Goal: Check status: Check status

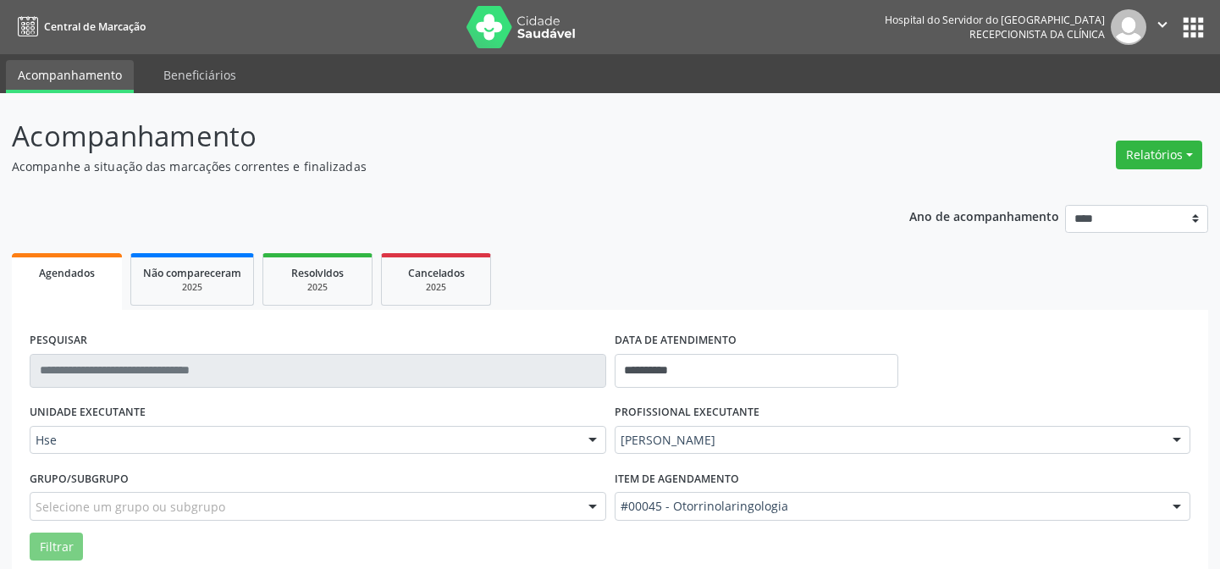
scroll to position [114, 0]
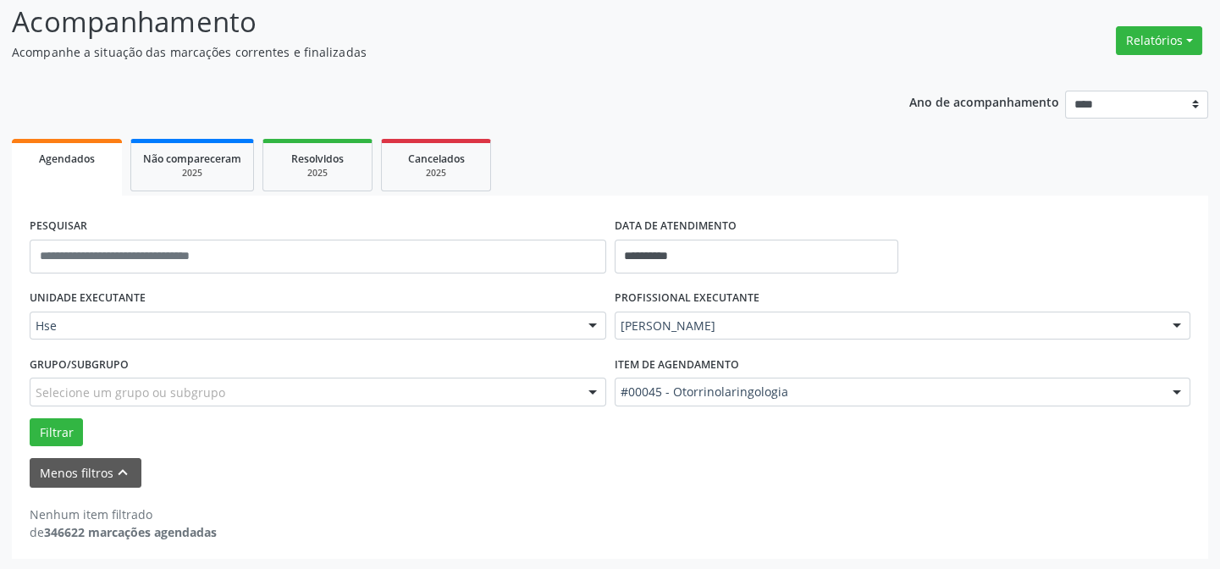
click at [63, 411] on div "Grupo/Subgrupo Selecione um grupo ou subgrupo Todos os grupos e subgrupos Nenhu…" at bounding box center [317, 384] width 585 height 66
click at [58, 438] on button "Filtrar" at bounding box center [56, 432] width 53 height 29
click at [123, 458] on button "Menos filtros keyboard_arrow_up" at bounding box center [86, 473] width 112 height 30
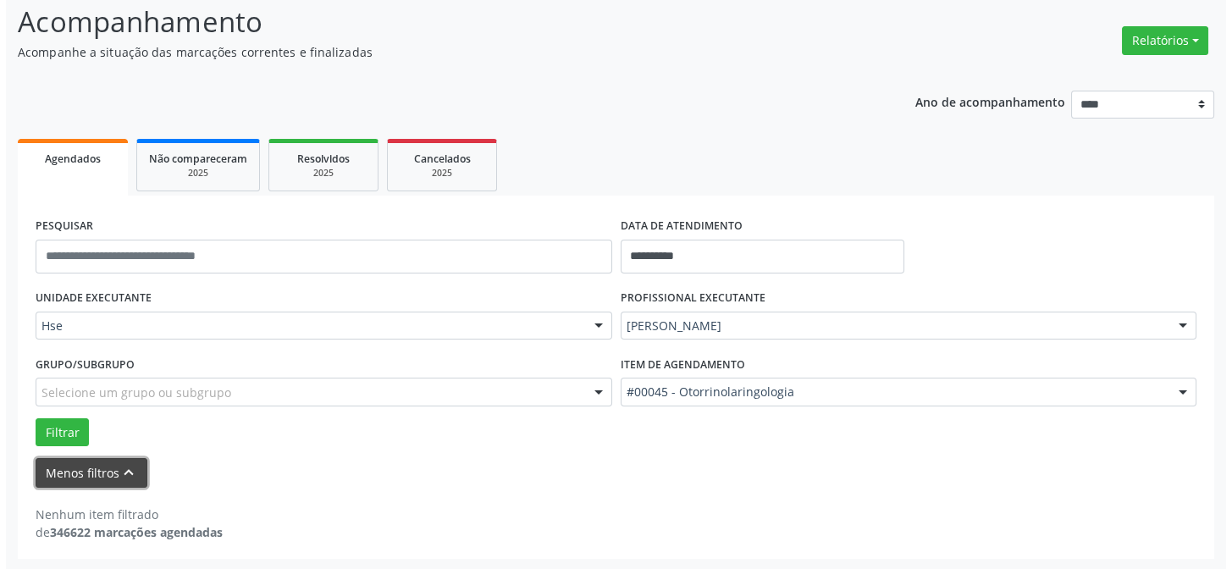
scroll to position [0, 0]
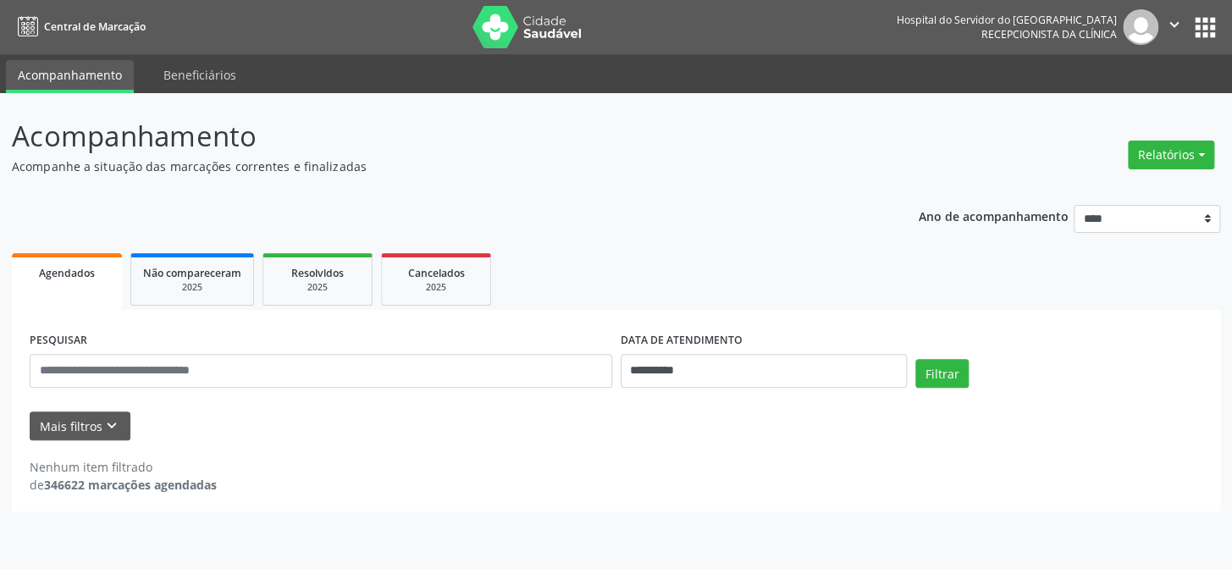
click at [526, 22] on img at bounding box center [527, 27] width 110 height 42
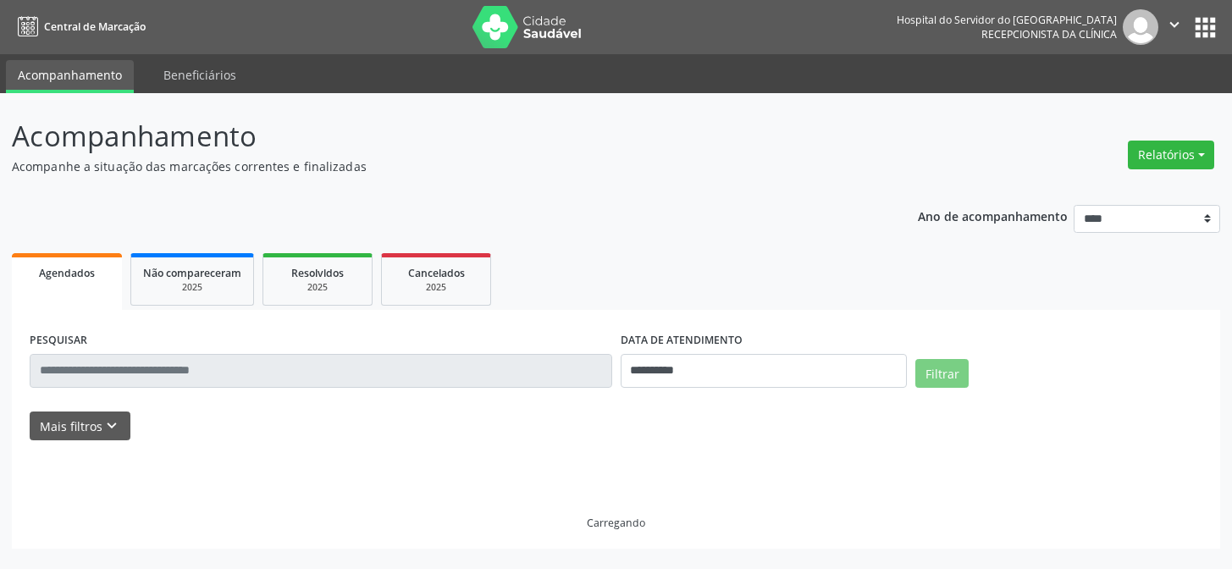
select select "*"
click at [267, 332] on div "PESQUISAR" at bounding box center [320, 364] width 591 height 72
click at [263, 368] on input "text" at bounding box center [321, 371] width 582 height 34
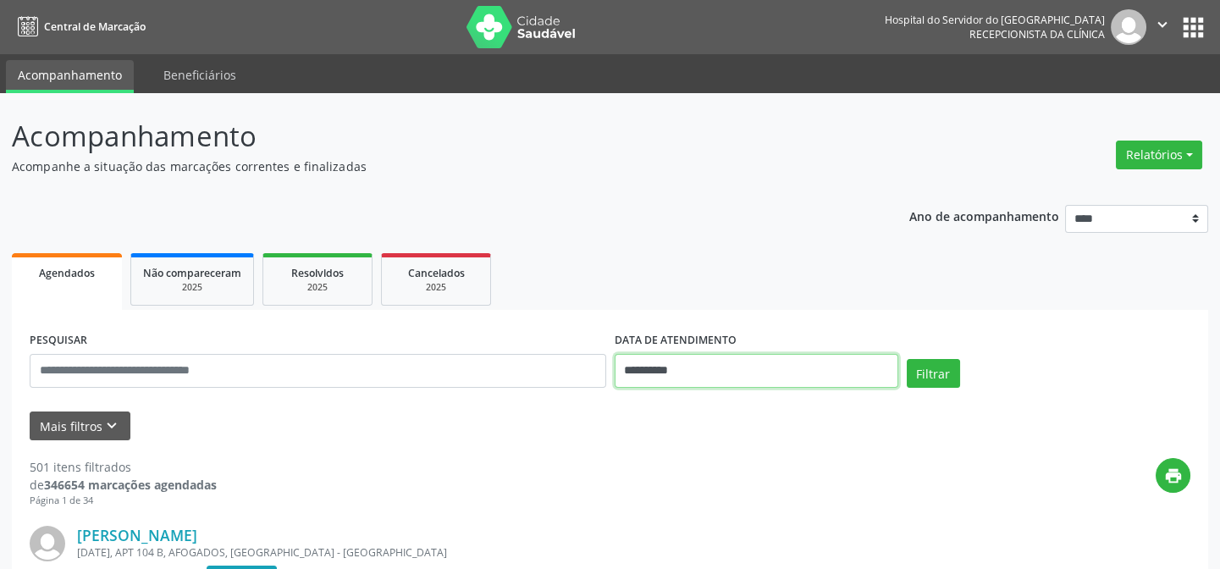
click at [719, 383] on input "**********" at bounding box center [756, 371] width 284 height 34
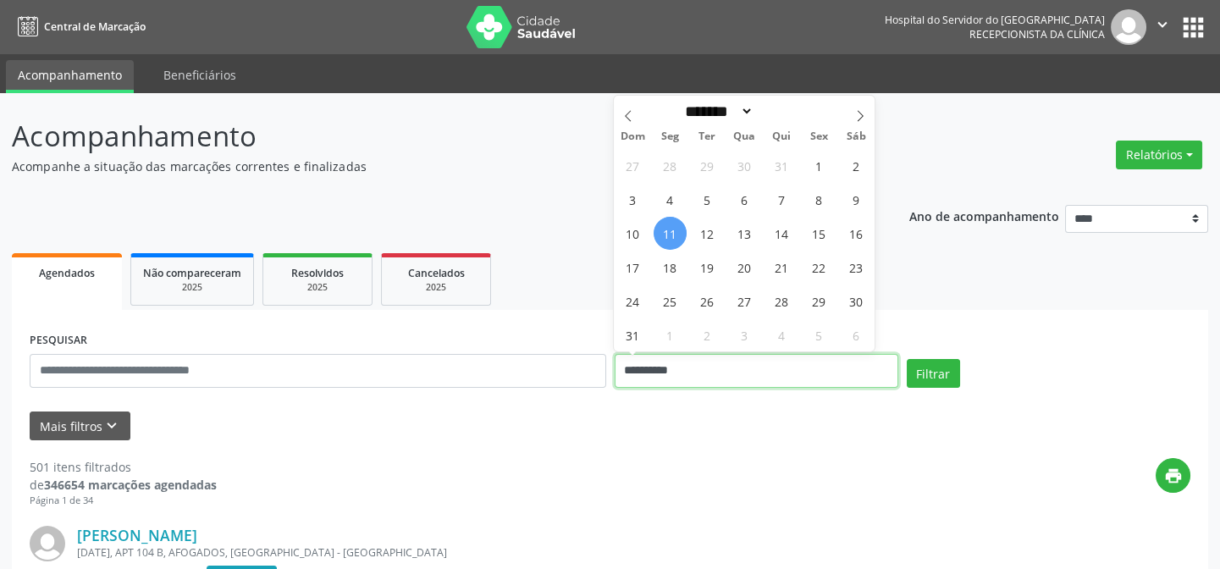
click at [719, 383] on input "**********" at bounding box center [756, 371] width 284 height 34
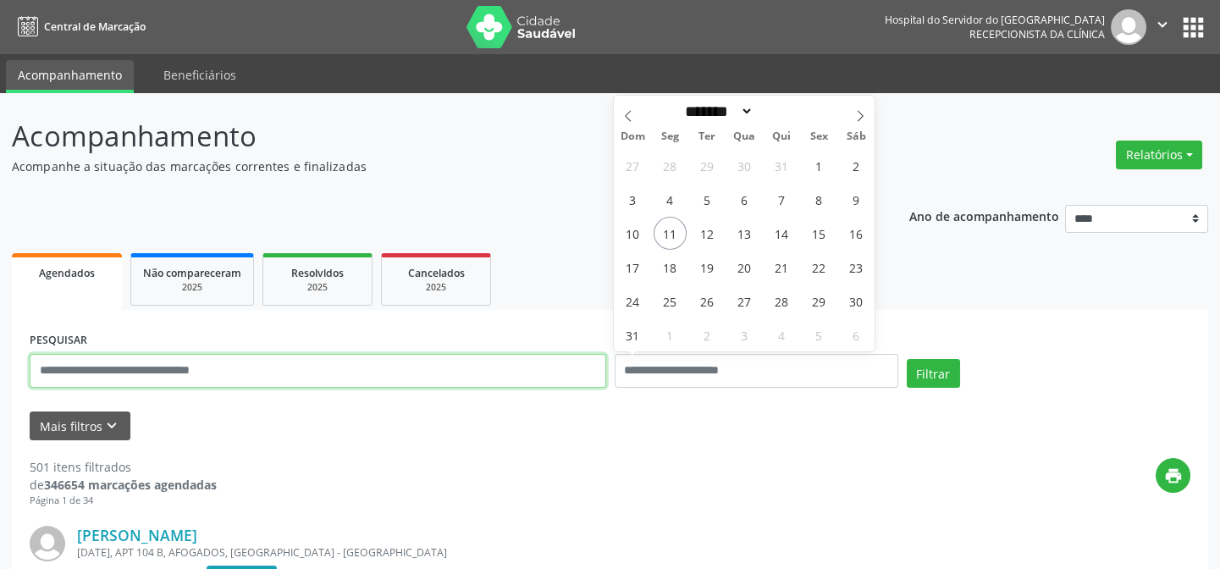
click at [474, 370] on input "text" at bounding box center [318, 371] width 576 height 34
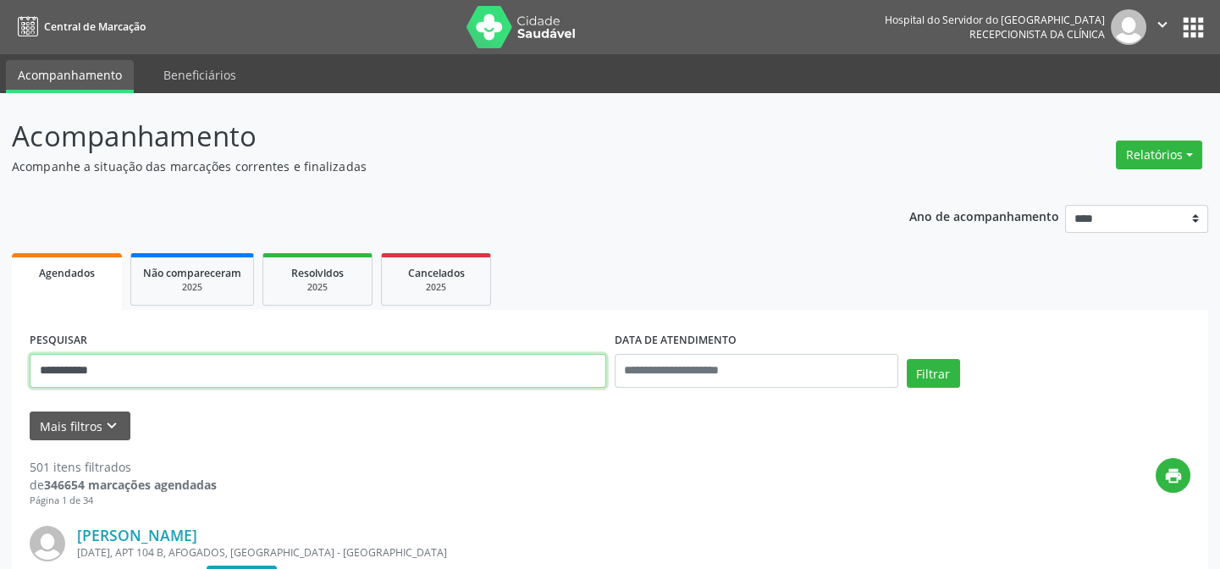
type input "**********"
click at [907, 359] on button "Filtrar" at bounding box center [933, 373] width 53 height 29
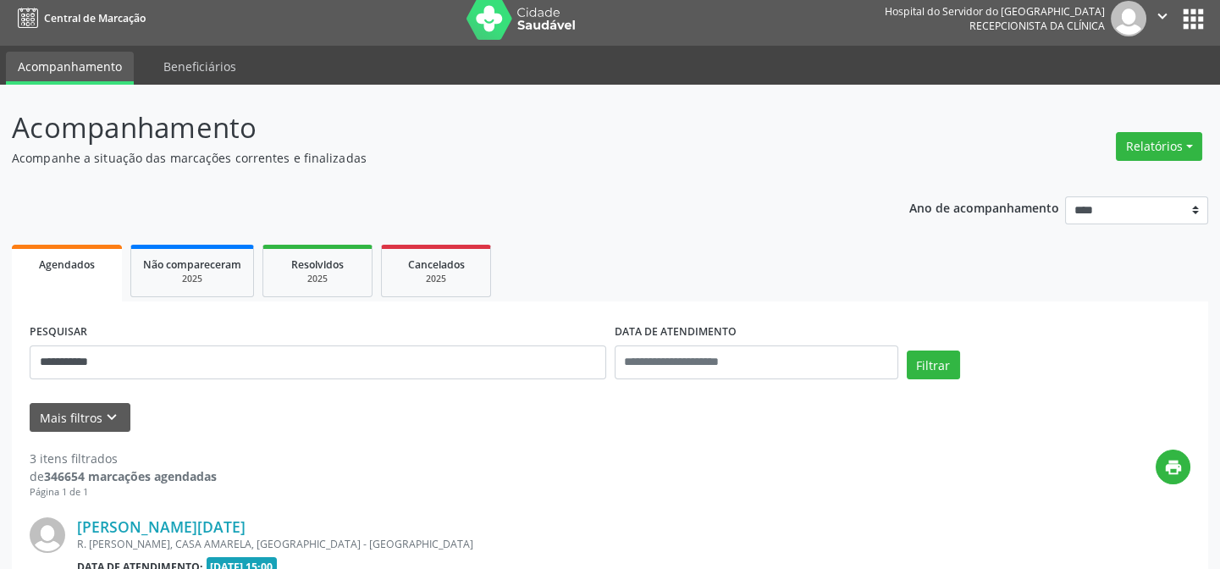
scroll to position [85, 0]
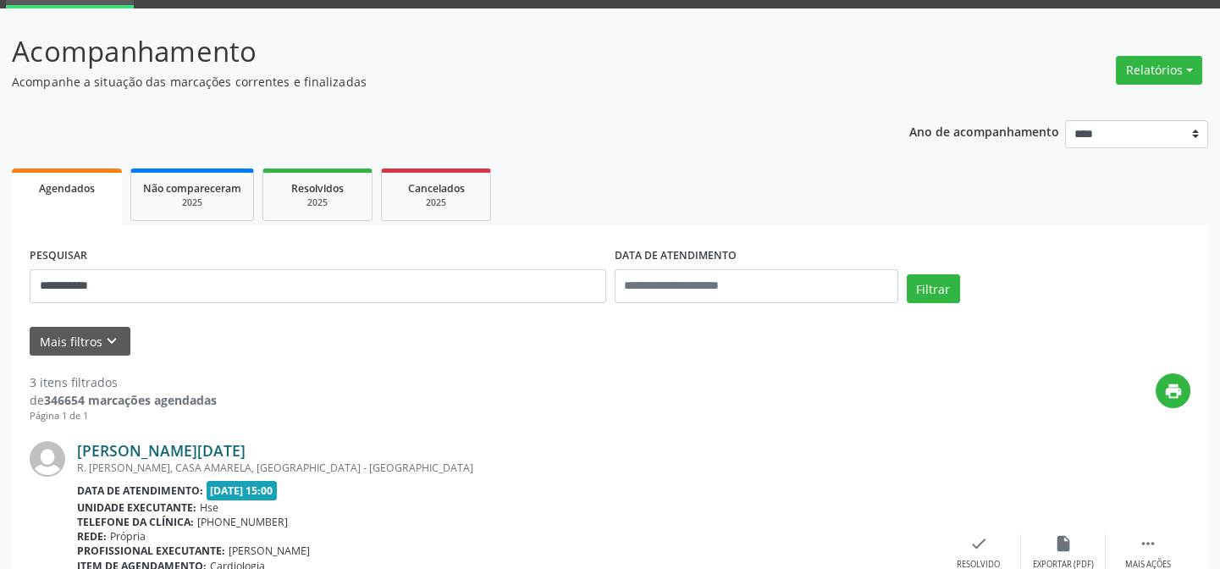
click at [186, 446] on link "Ana Lucia Medeiros Lopes" at bounding box center [161, 450] width 168 height 19
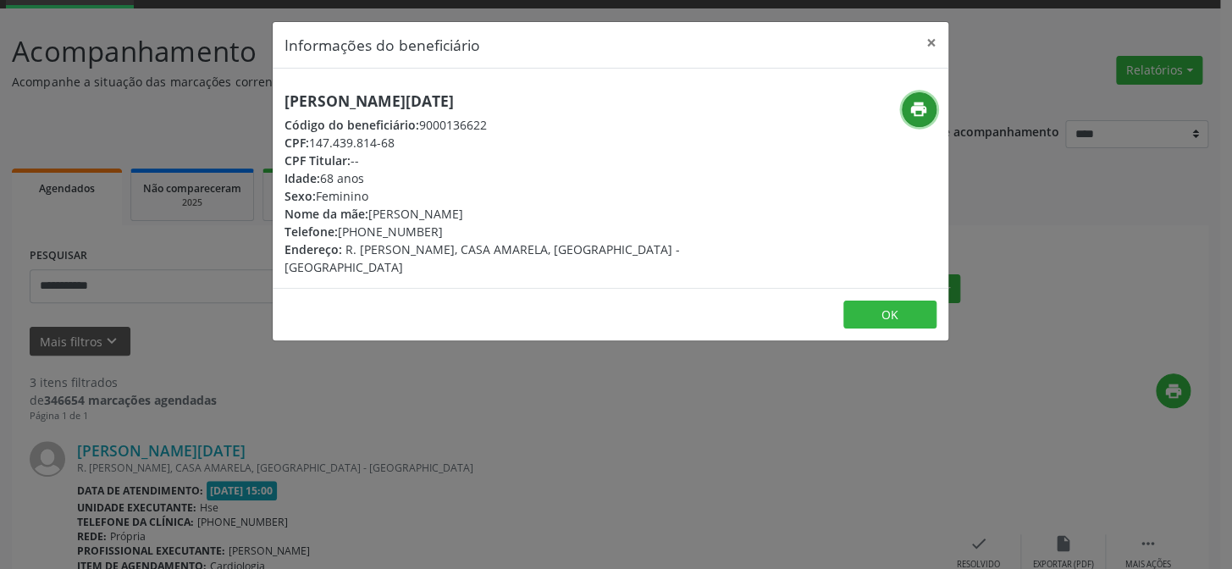
click at [904, 111] on button "print" at bounding box center [918, 109] width 35 height 35
click at [933, 38] on button "×" at bounding box center [931, 42] width 34 height 41
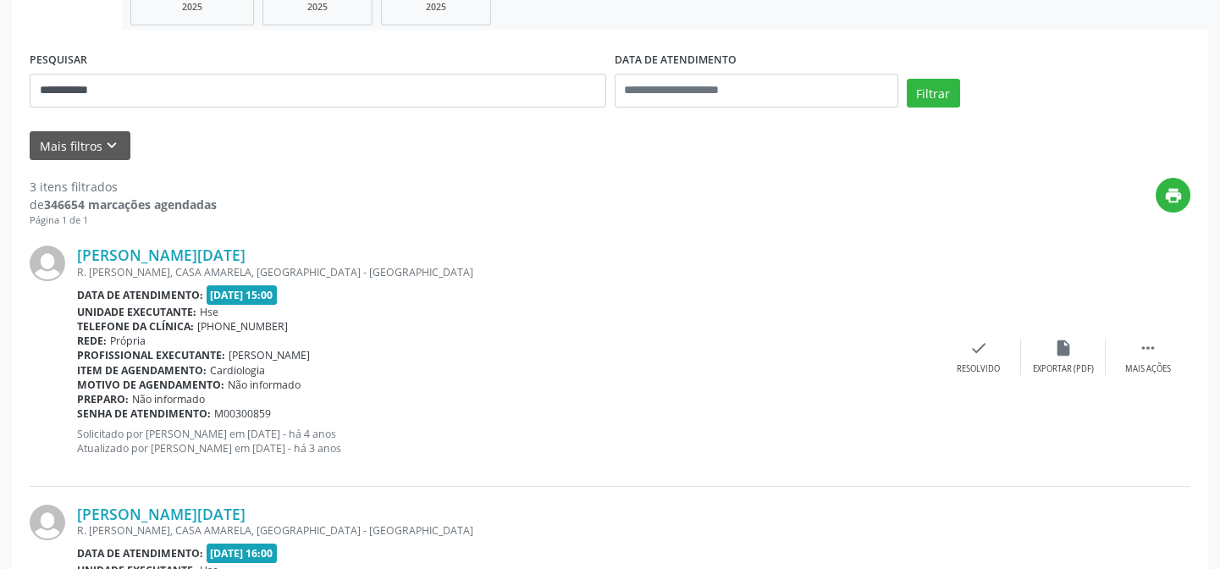
scroll to position [0, 0]
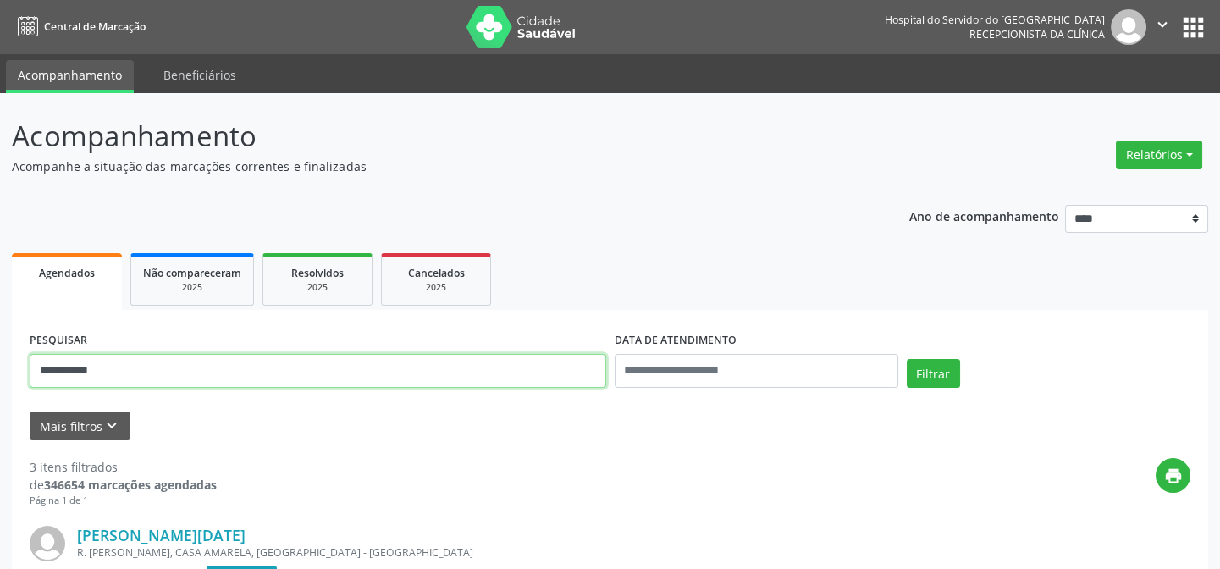
click at [177, 358] on input "**********" at bounding box center [318, 371] width 576 height 34
type input "**********"
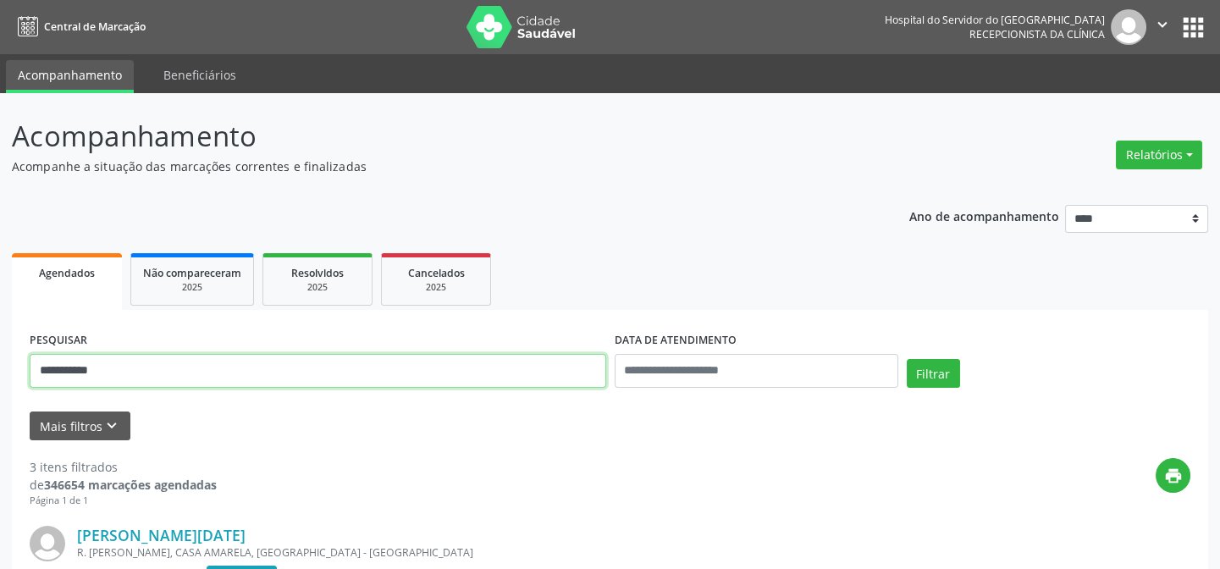
click at [907, 359] on button "Filtrar" at bounding box center [933, 373] width 53 height 29
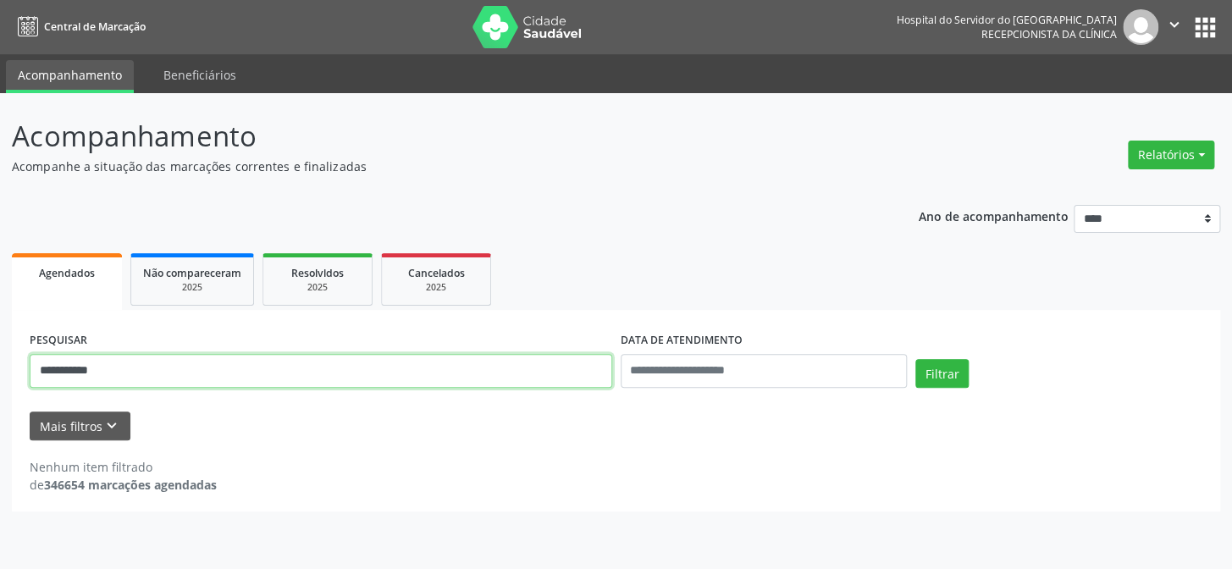
click at [199, 372] on input "**********" at bounding box center [321, 371] width 582 height 34
click at [199, 369] on input "**********" at bounding box center [321, 371] width 582 height 34
click at [199, 368] on input "**********" at bounding box center [321, 371] width 582 height 34
click at [173, 363] on input "**********" at bounding box center [321, 371] width 582 height 34
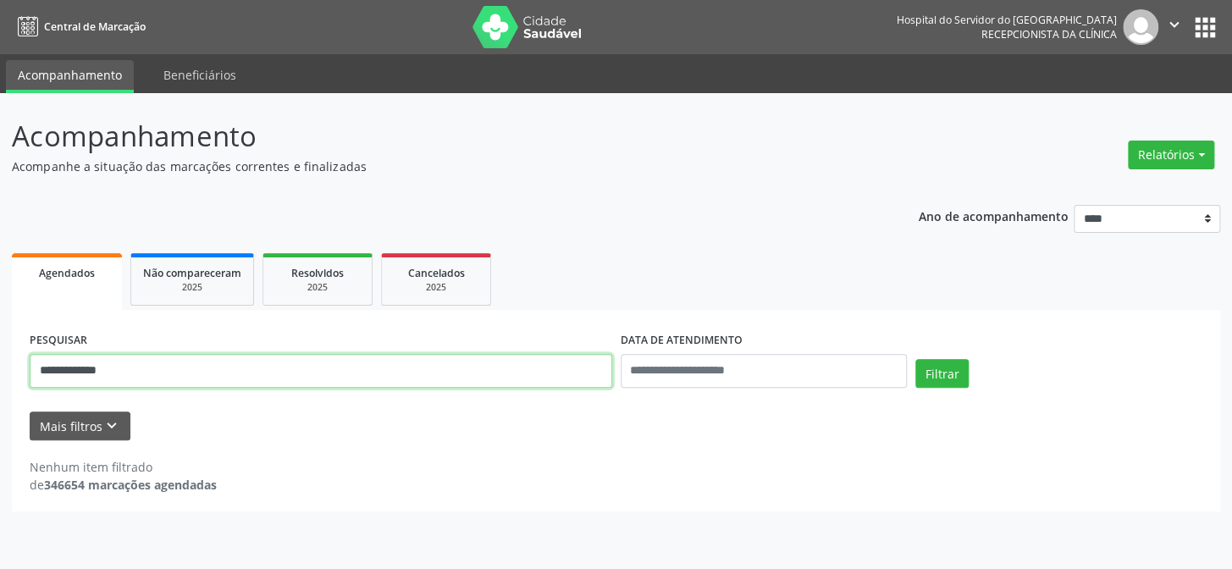
click at [915, 359] on button "Filtrar" at bounding box center [941, 373] width 53 height 29
click at [116, 370] on input "**********" at bounding box center [321, 371] width 582 height 34
type input "**********"
click at [915, 359] on button "Filtrar" at bounding box center [941, 373] width 53 height 29
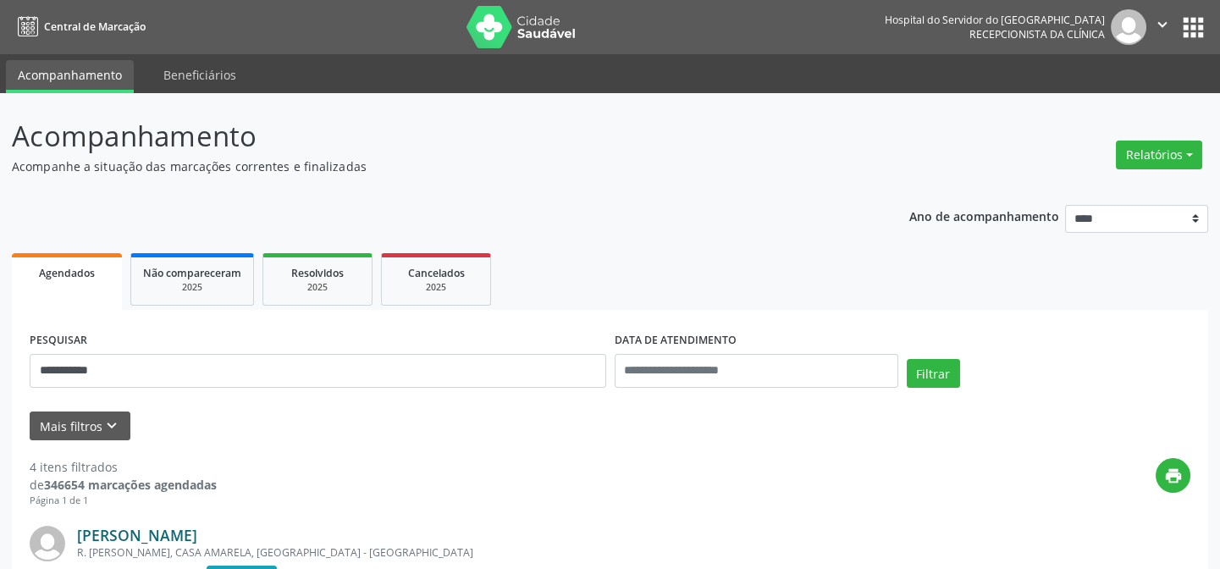
click at [197, 542] on link "Ana Lia Mikaelly Mendonça de Oliveira" at bounding box center [137, 535] width 120 height 19
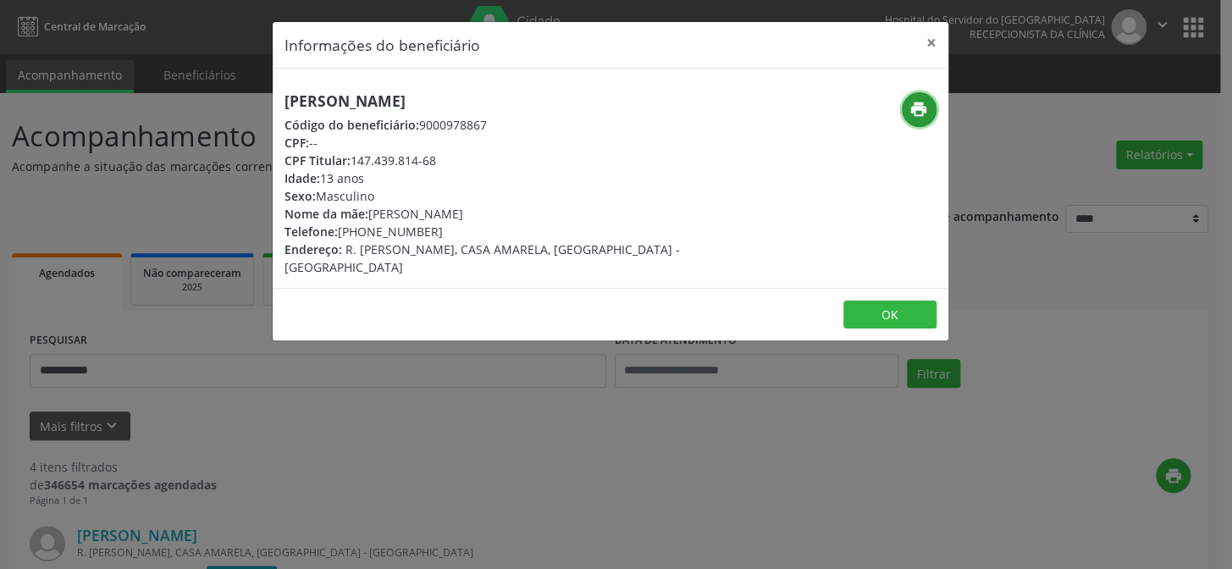
click at [914, 110] on icon "print" at bounding box center [918, 109] width 19 height 19
click at [929, 38] on button "×" at bounding box center [931, 42] width 34 height 41
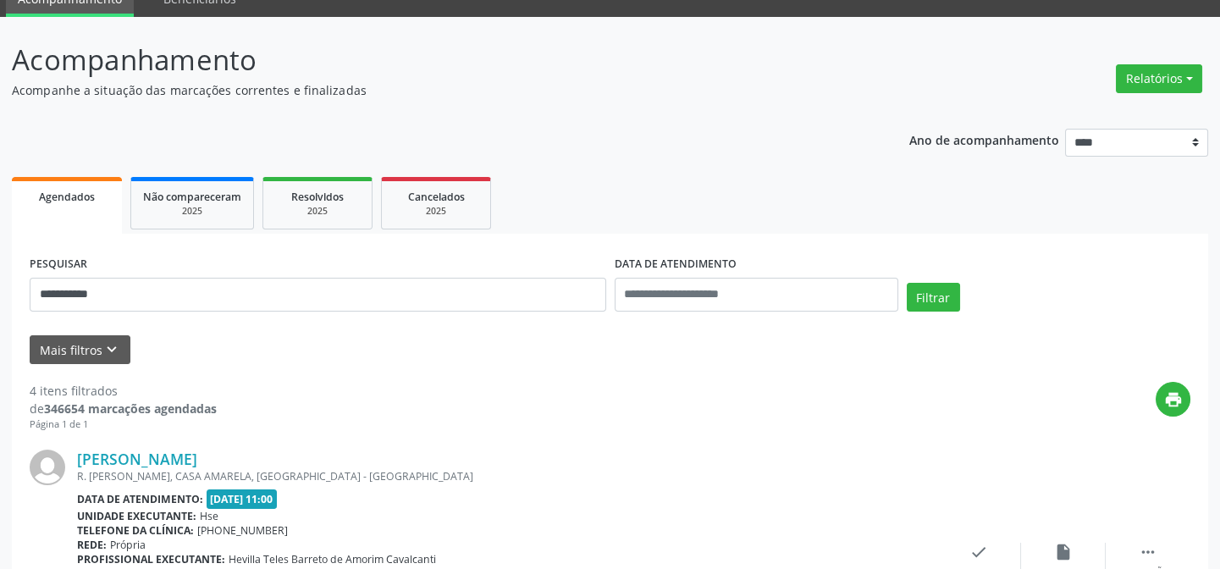
scroll to position [230, 0]
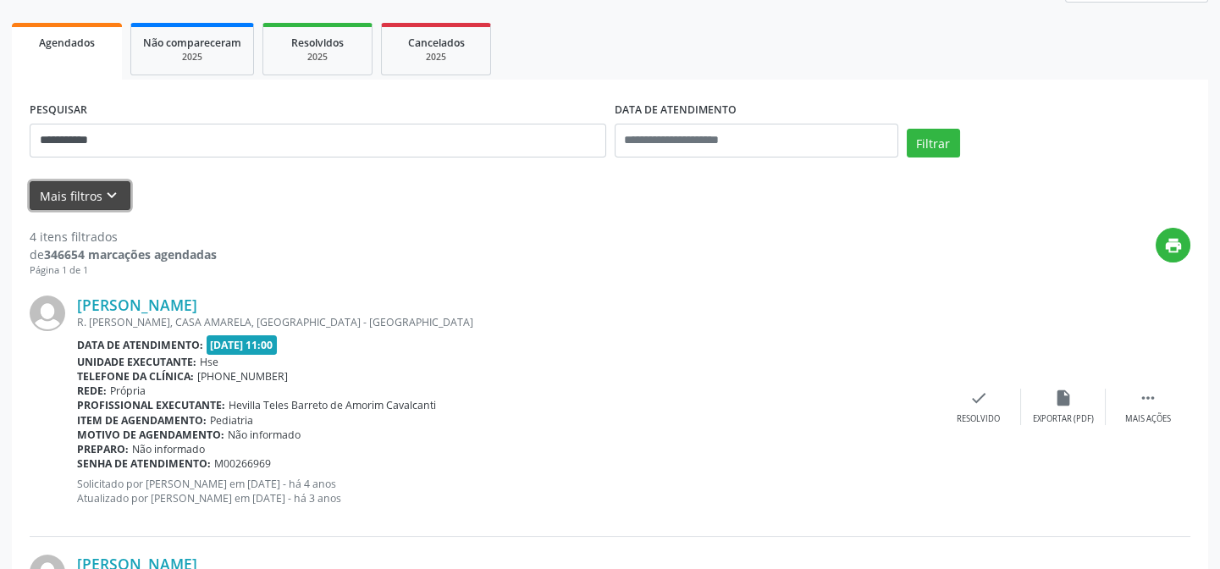
click at [74, 181] on button "Mais filtros keyboard_arrow_down" at bounding box center [80, 196] width 101 height 30
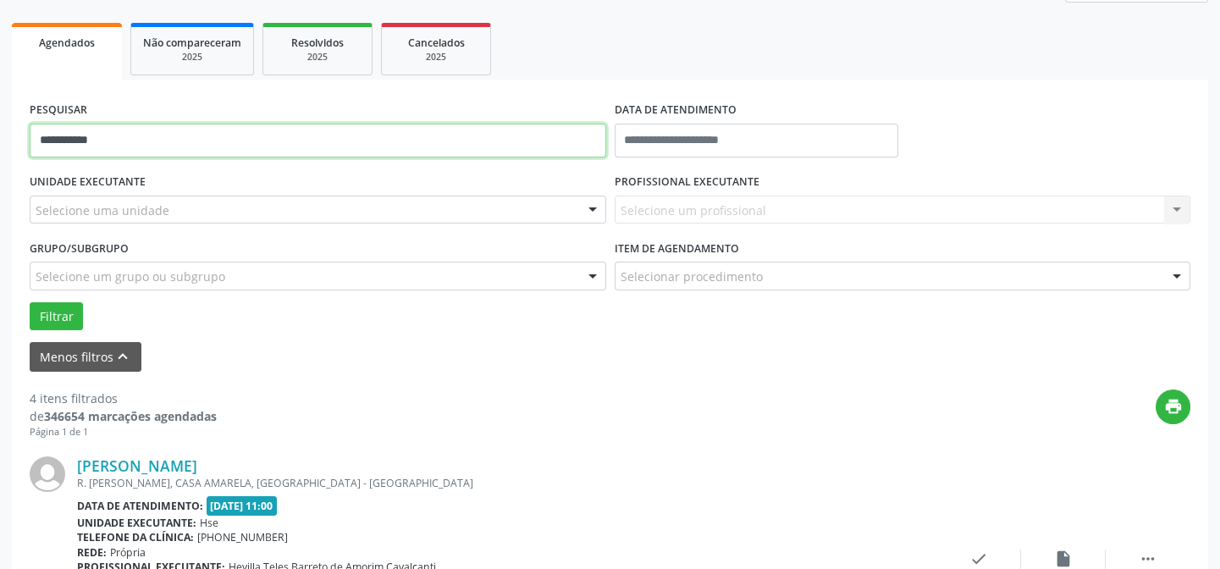
drag, startPoint x: 123, startPoint y: 143, endPoint x: 0, endPoint y: 131, distance: 123.3
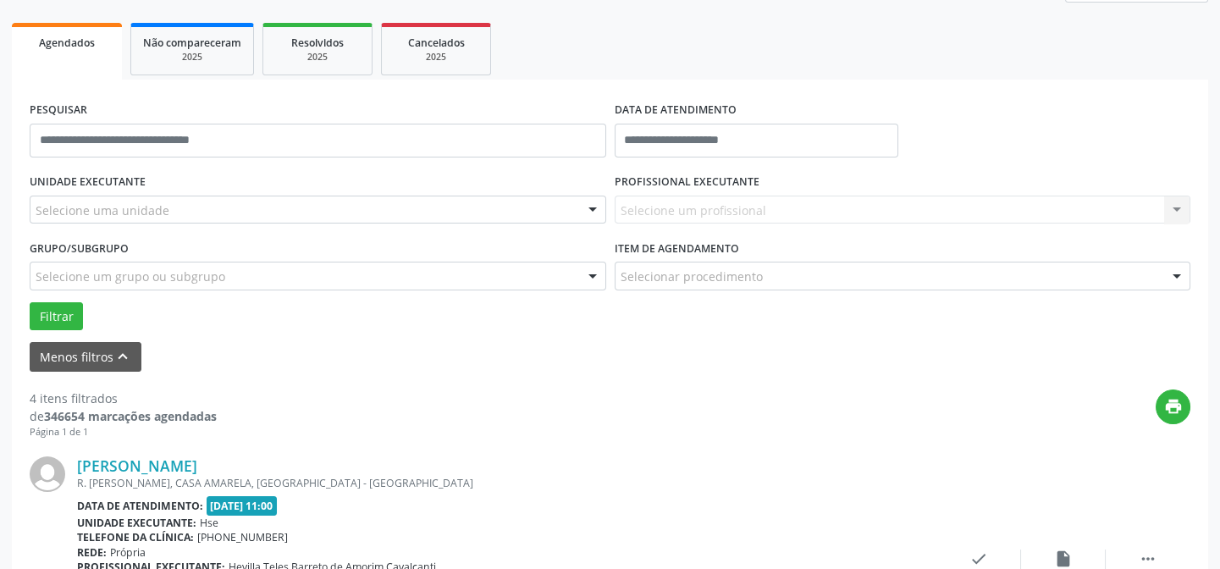
click at [194, 205] on div "Selecione uma unidade" at bounding box center [318, 210] width 576 height 29
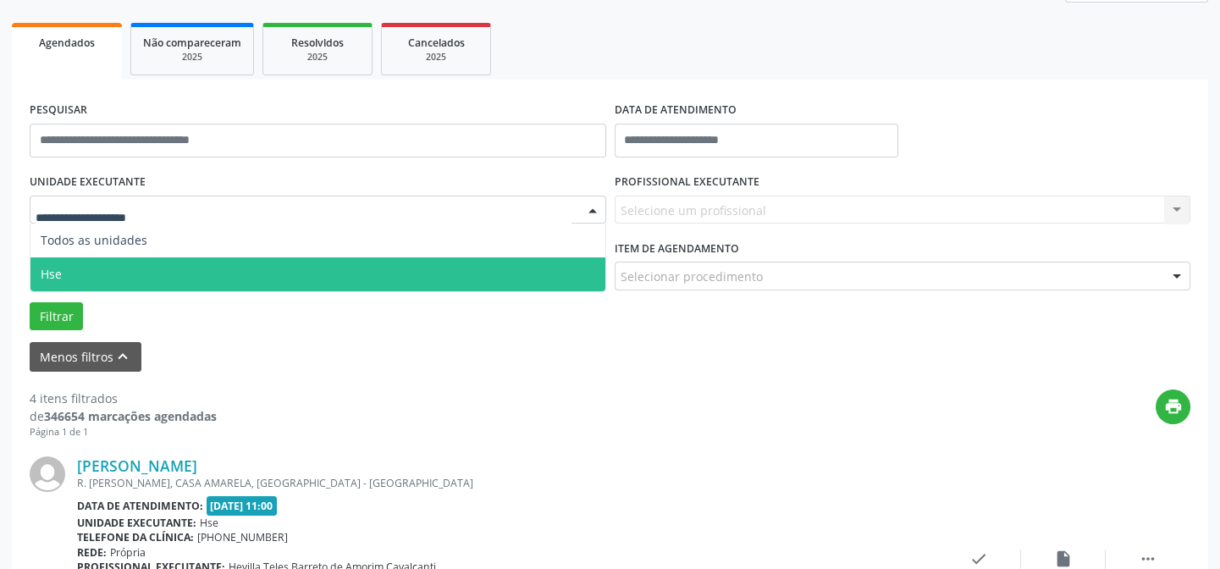
click at [113, 262] on span "Hse" at bounding box center [317, 274] width 575 height 34
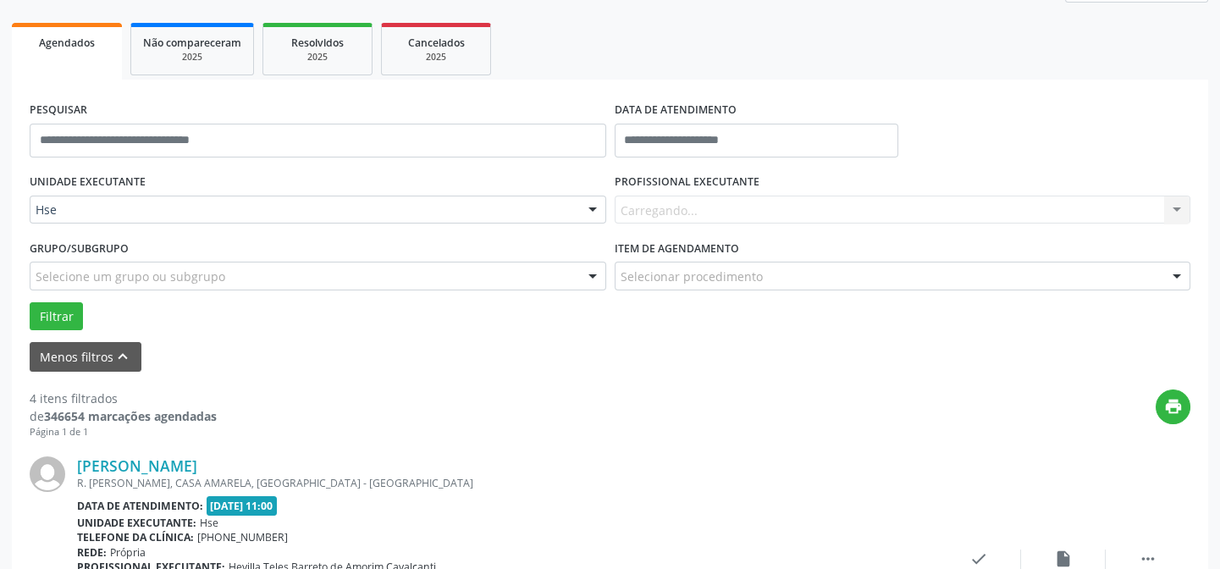
click at [699, 212] on div "Carregando... Nenhum resultado encontrado para: " " Não há nenhuma opção para s…" at bounding box center [902, 210] width 576 height 29
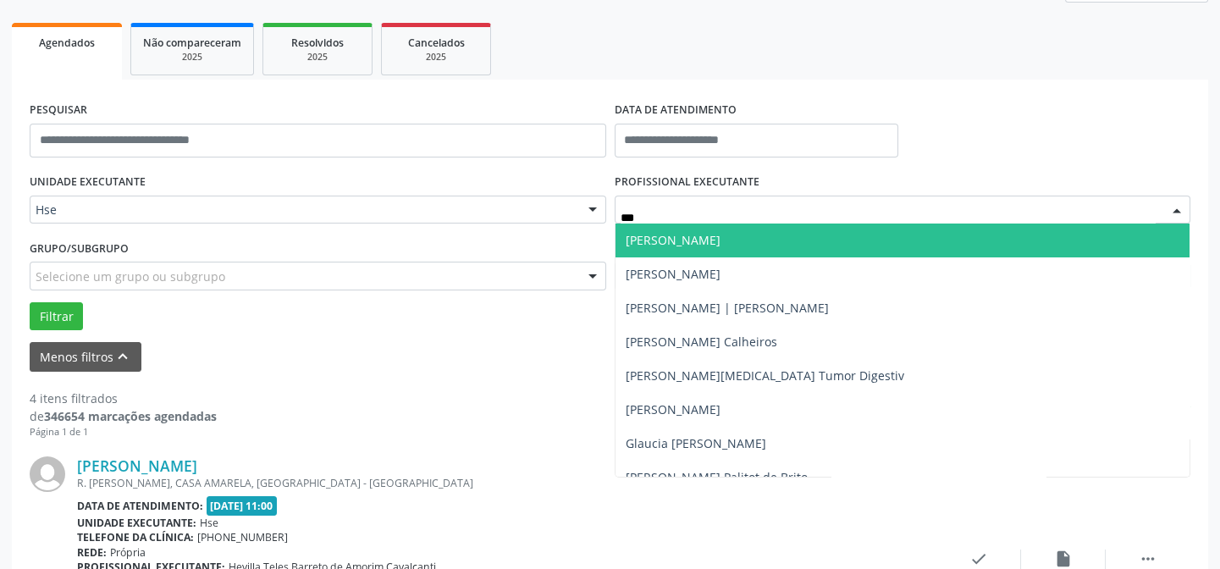
type input "****"
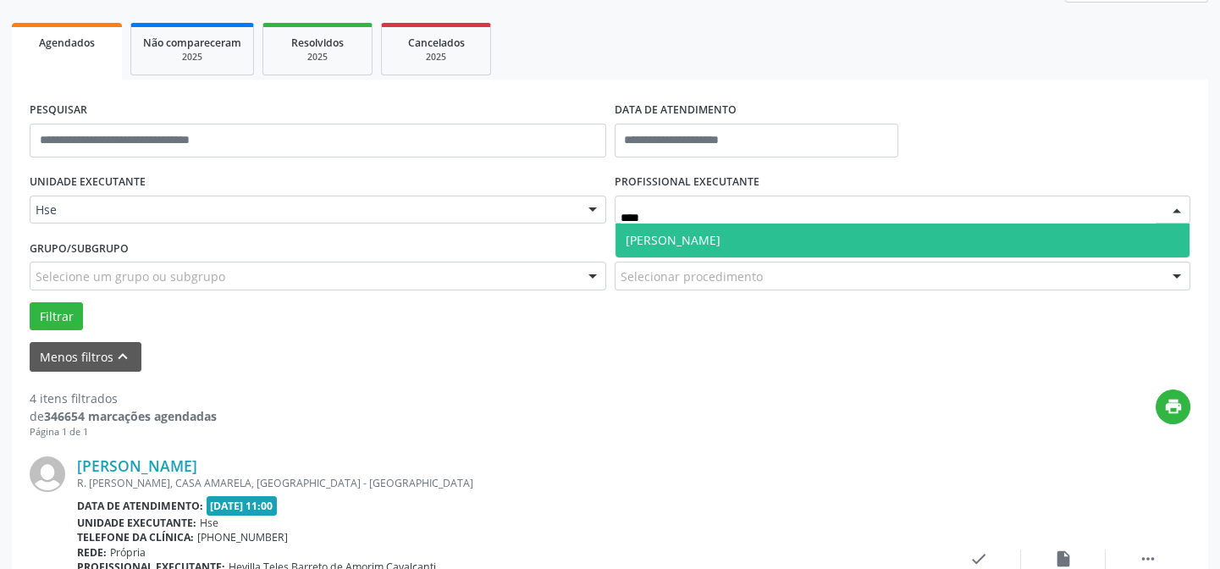
click at [691, 239] on span "[PERSON_NAME]" at bounding box center [673, 240] width 95 height 16
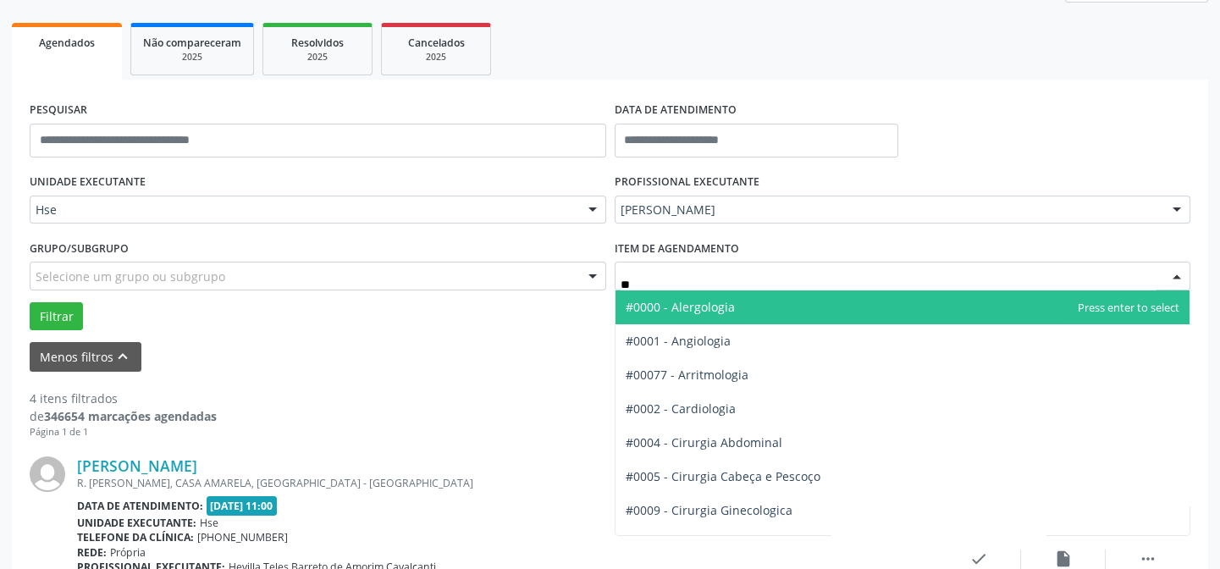
type input "***"
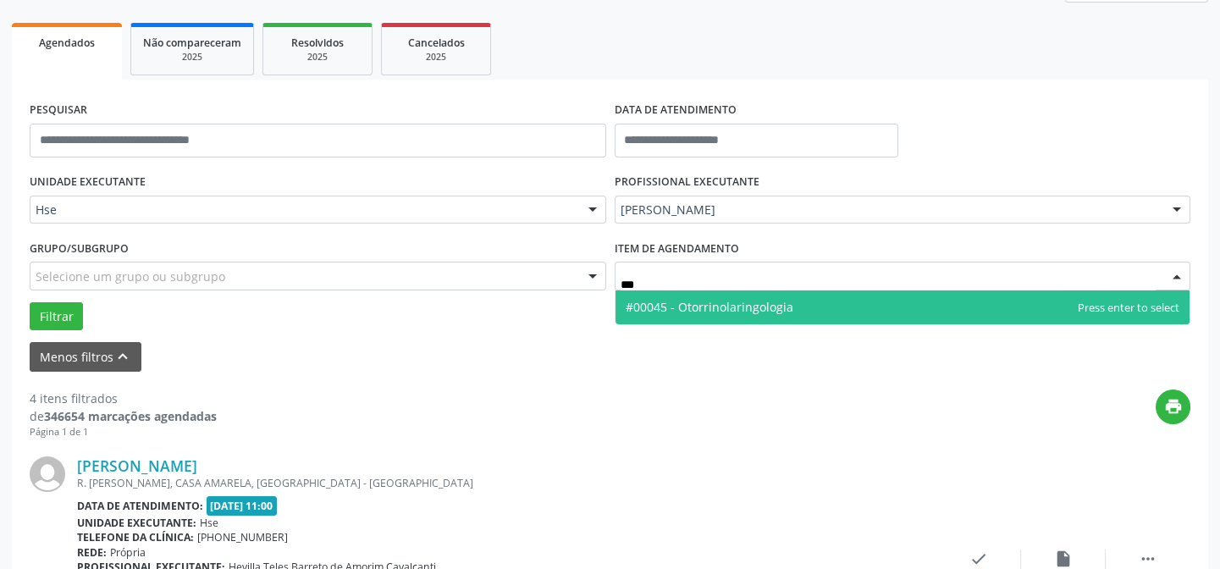
click at [727, 302] on span "#00045 - Otorrinolaringologia" at bounding box center [710, 307] width 168 height 16
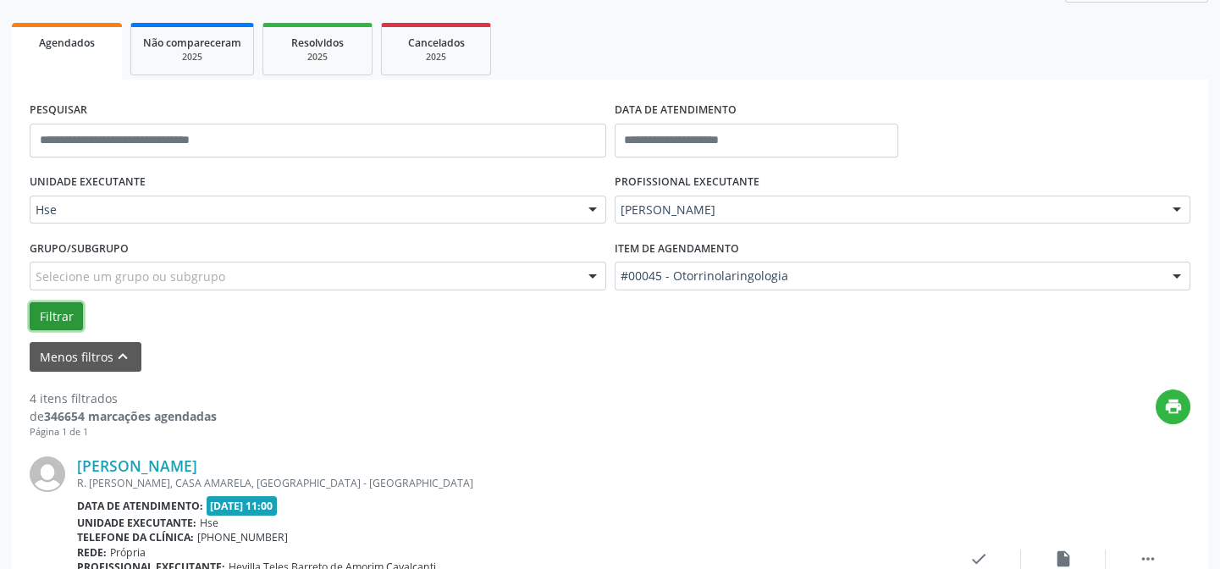
click at [61, 314] on button "Filtrar" at bounding box center [56, 316] width 53 height 29
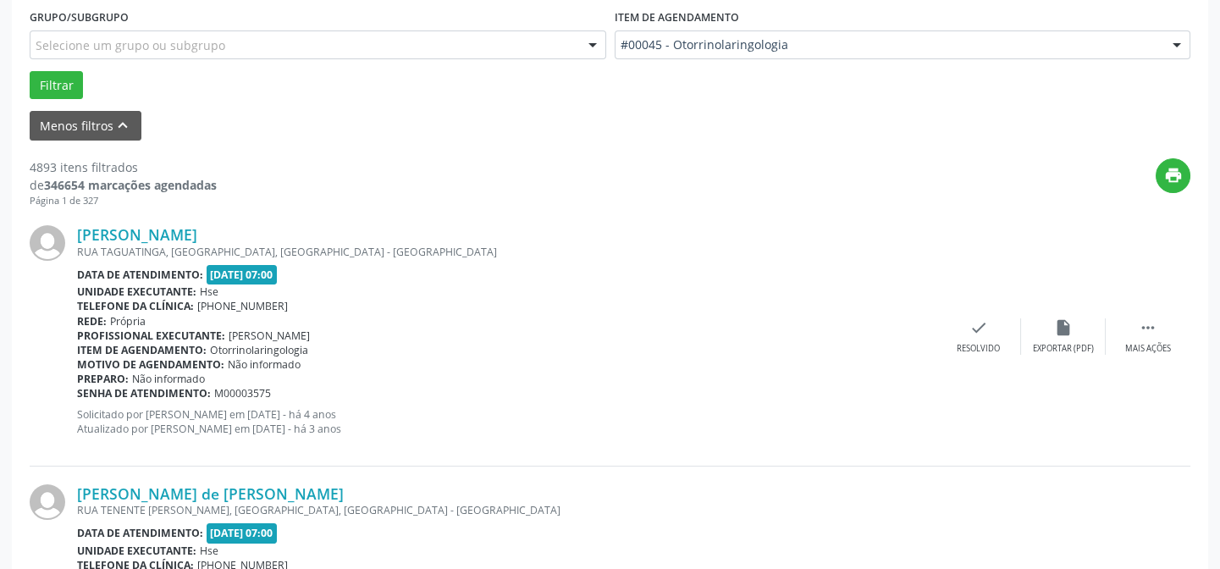
scroll to position [538, 0]
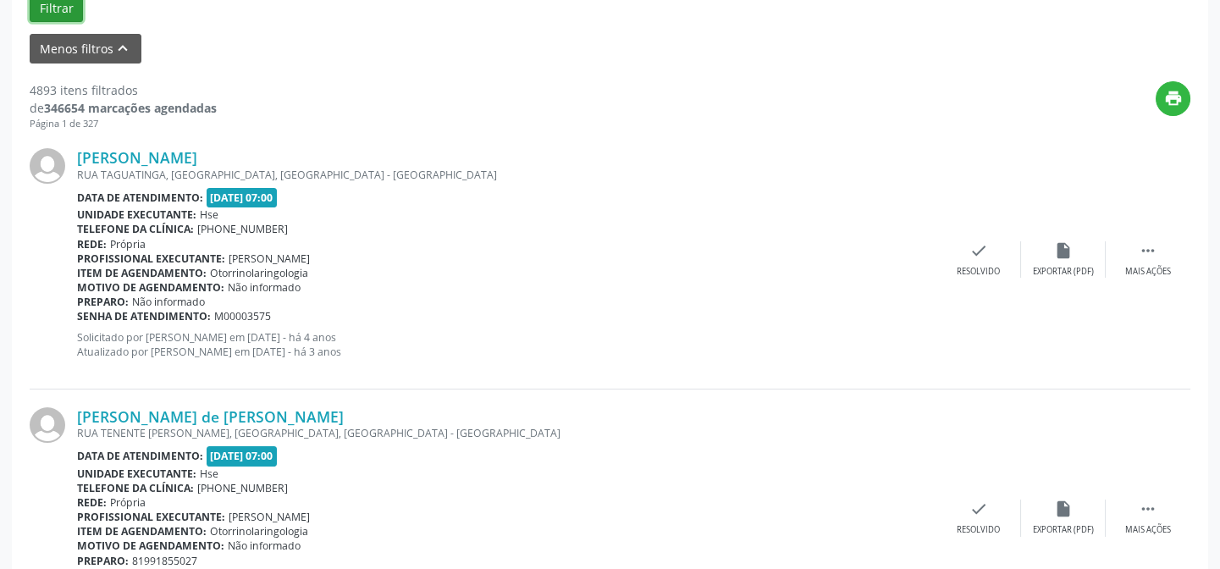
click at [55, 12] on button "Filtrar" at bounding box center [56, 8] width 53 height 29
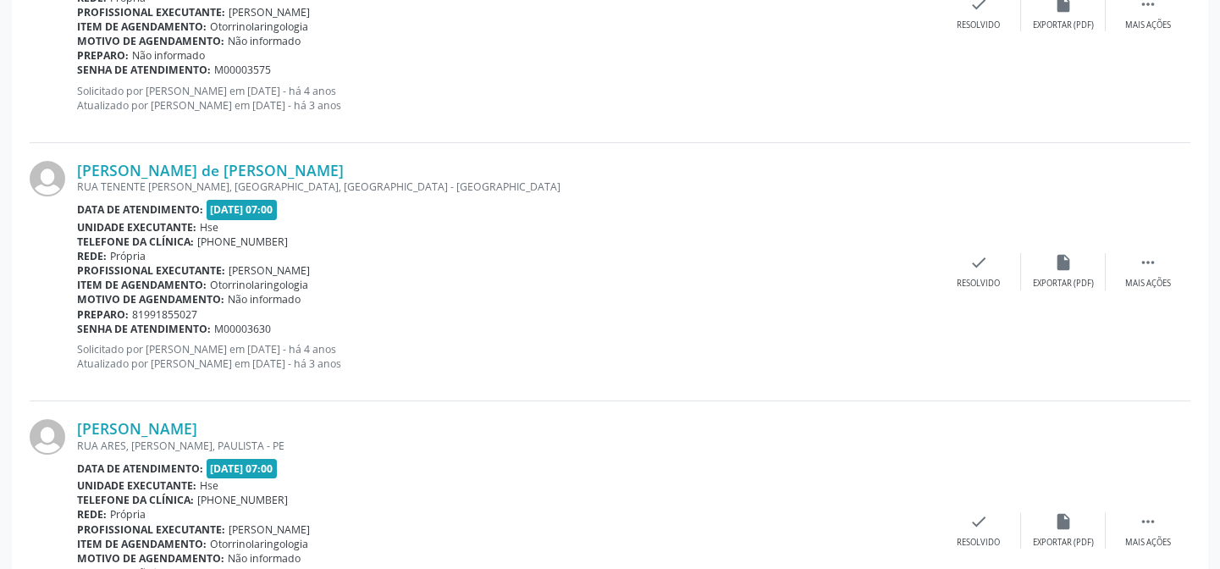
scroll to position [862, 0]
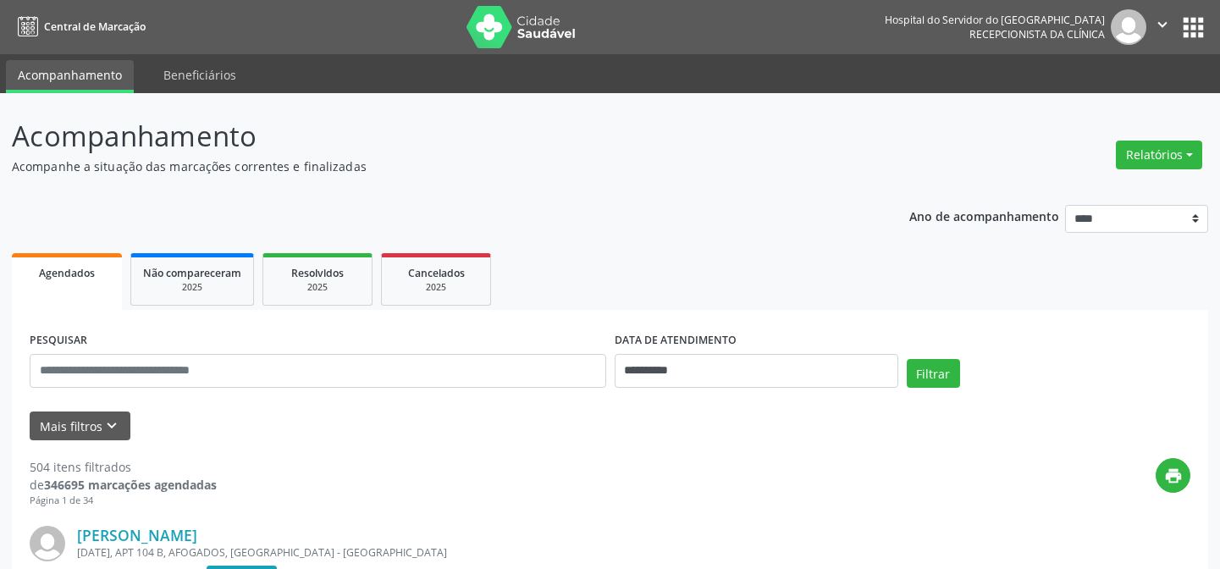
click at [91, 411] on button "Mais filtros keyboard_arrow_down" at bounding box center [80, 426] width 101 height 30
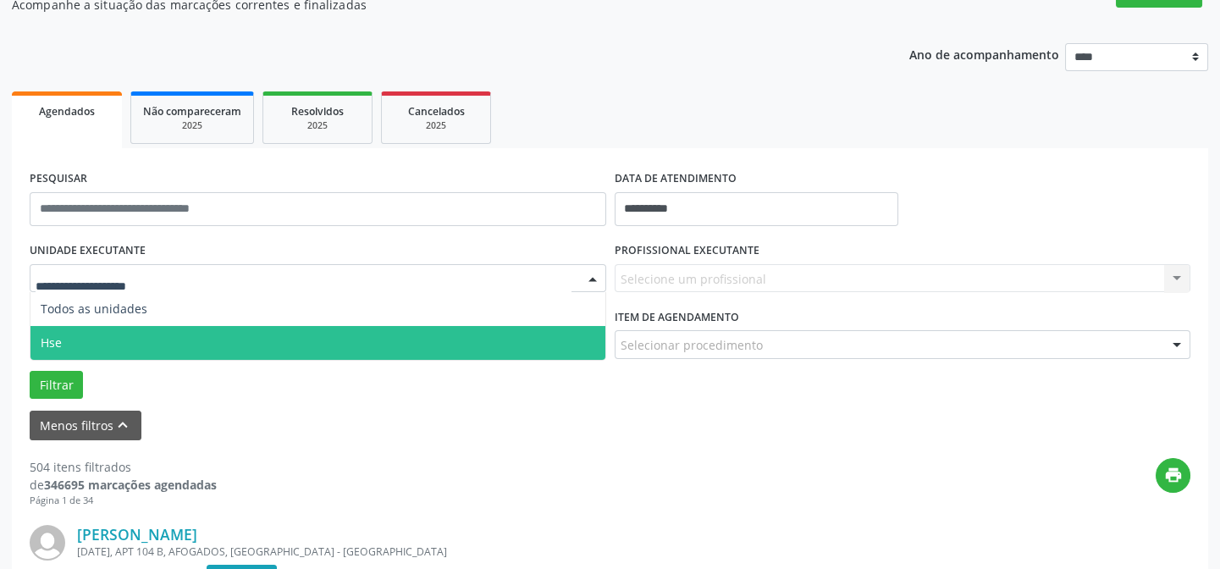
click at [93, 347] on span "Hse" at bounding box center [317, 343] width 575 height 34
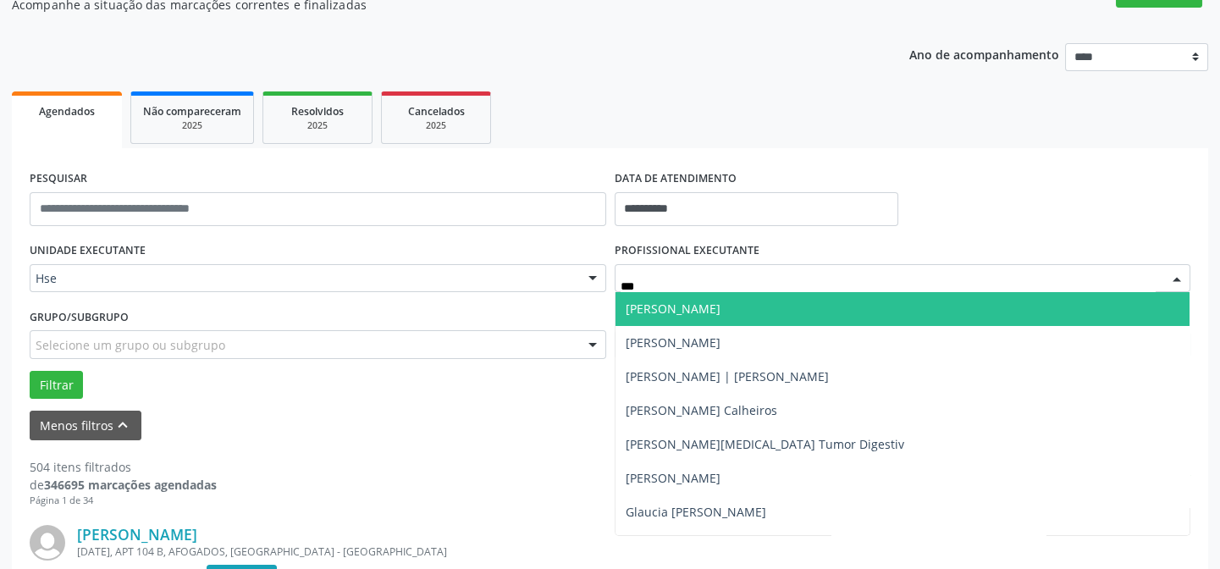
type input "****"
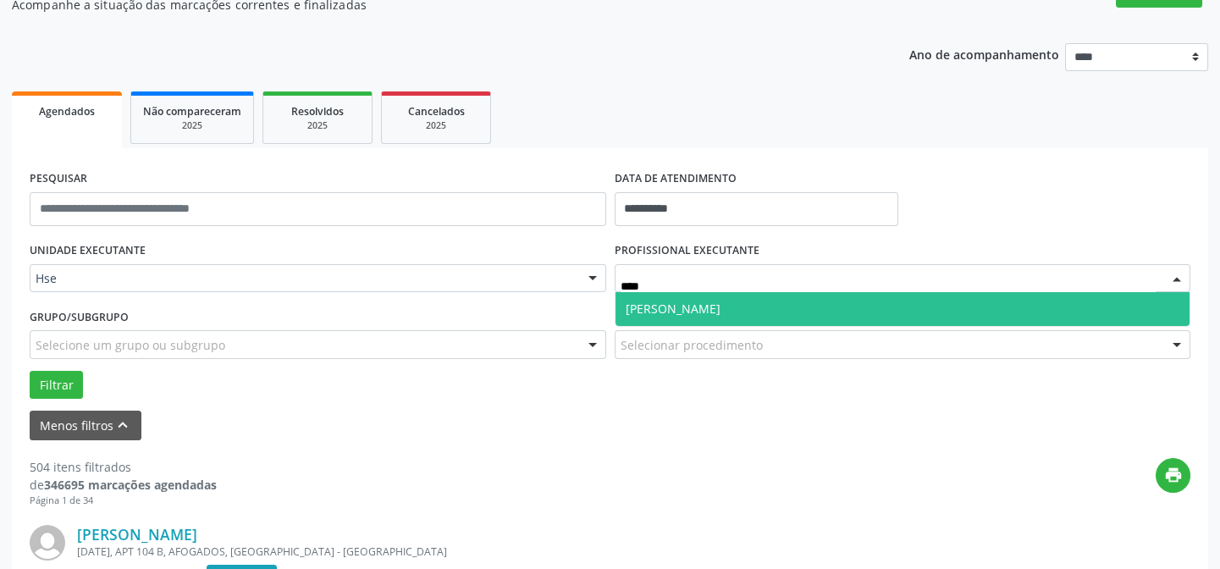
click at [703, 310] on span "[PERSON_NAME]" at bounding box center [673, 308] width 95 height 16
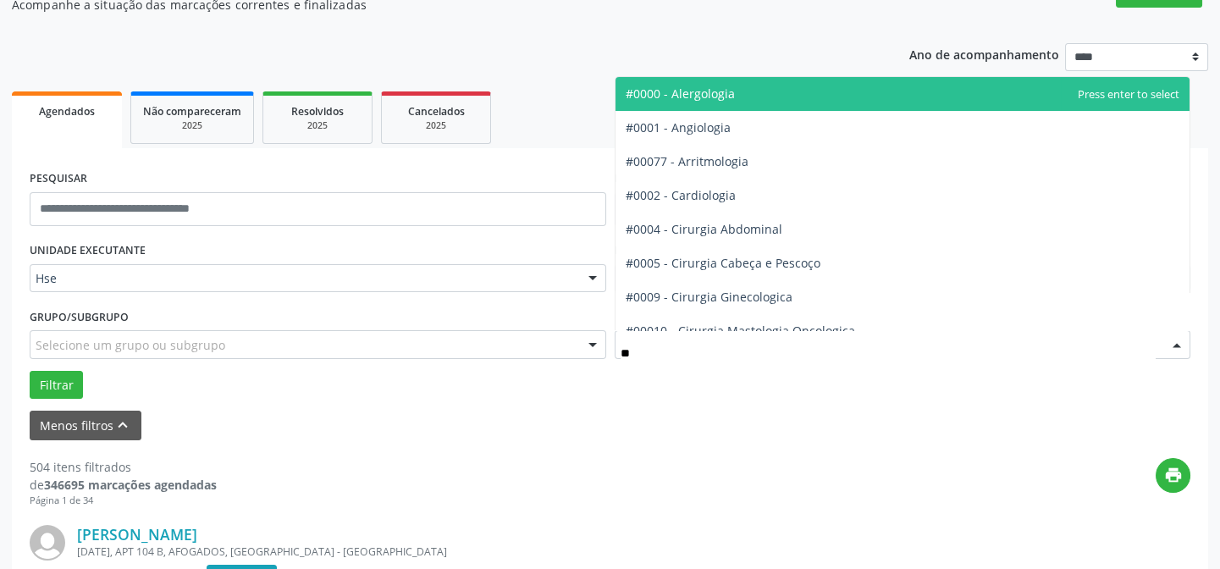
type input "***"
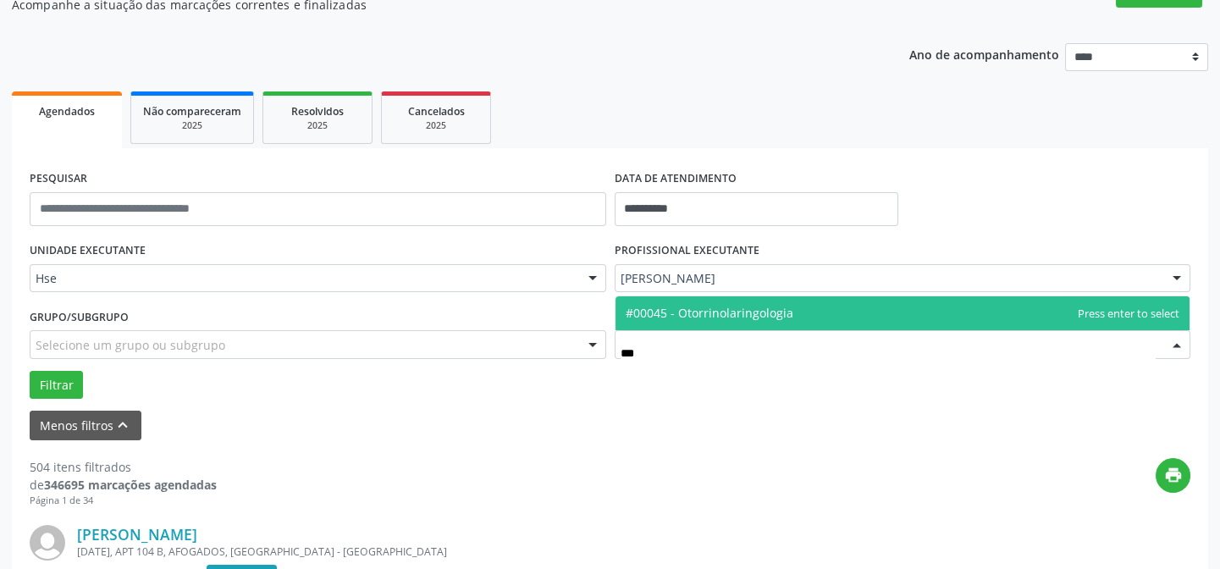
click at [711, 317] on span "#00045 - Otorrinolaringologia" at bounding box center [710, 313] width 168 height 16
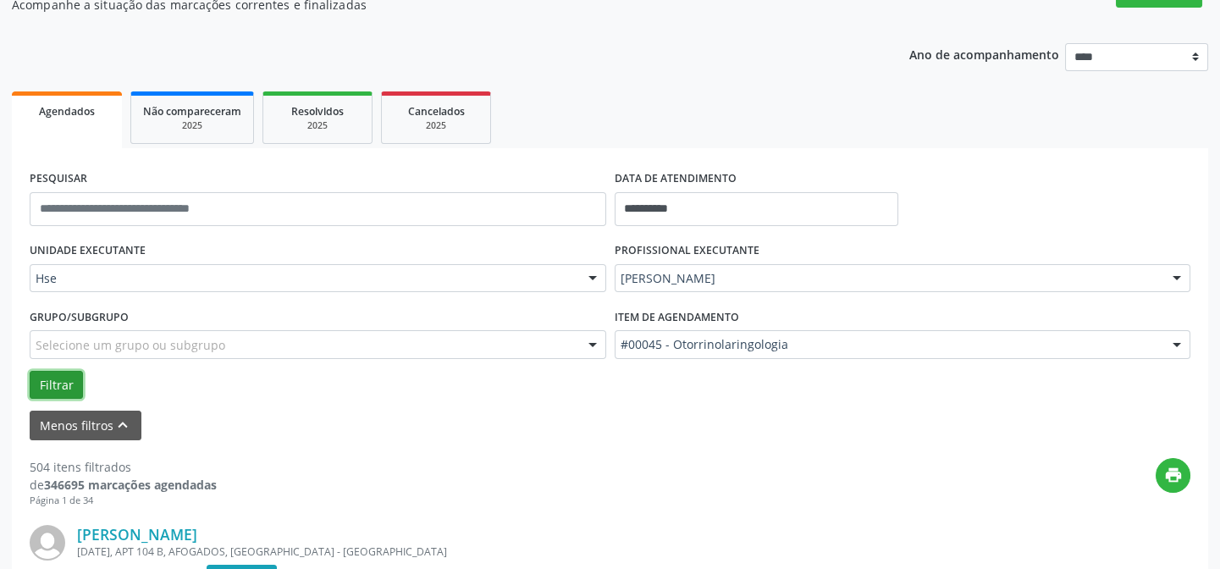
click at [59, 379] on button "Filtrar" at bounding box center [56, 385] width 53 height 29
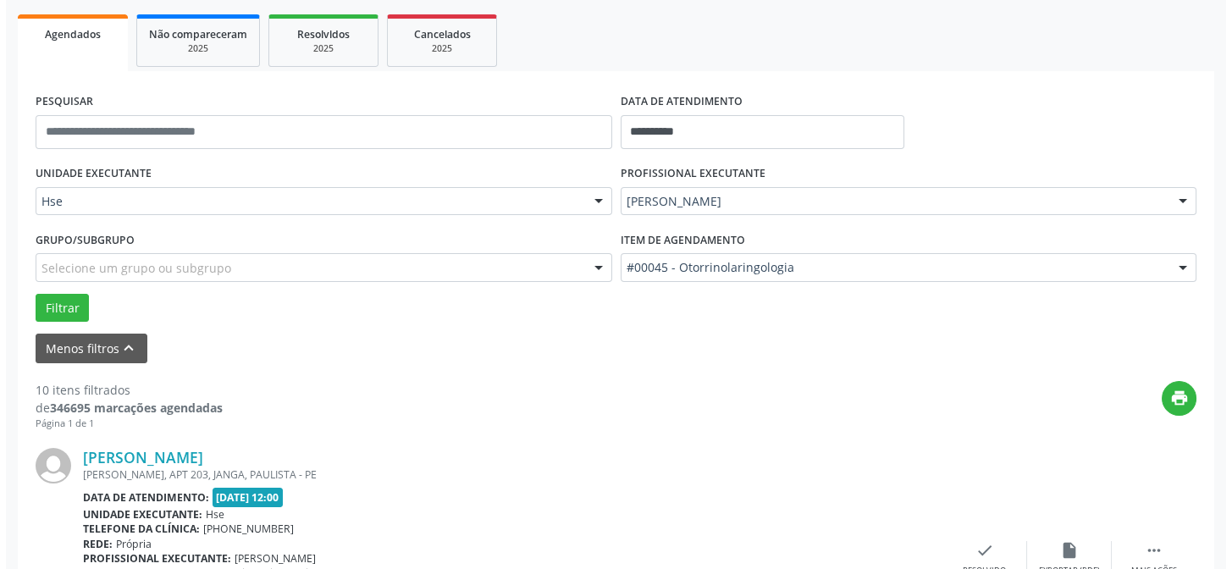
scroll to position [393, 0]
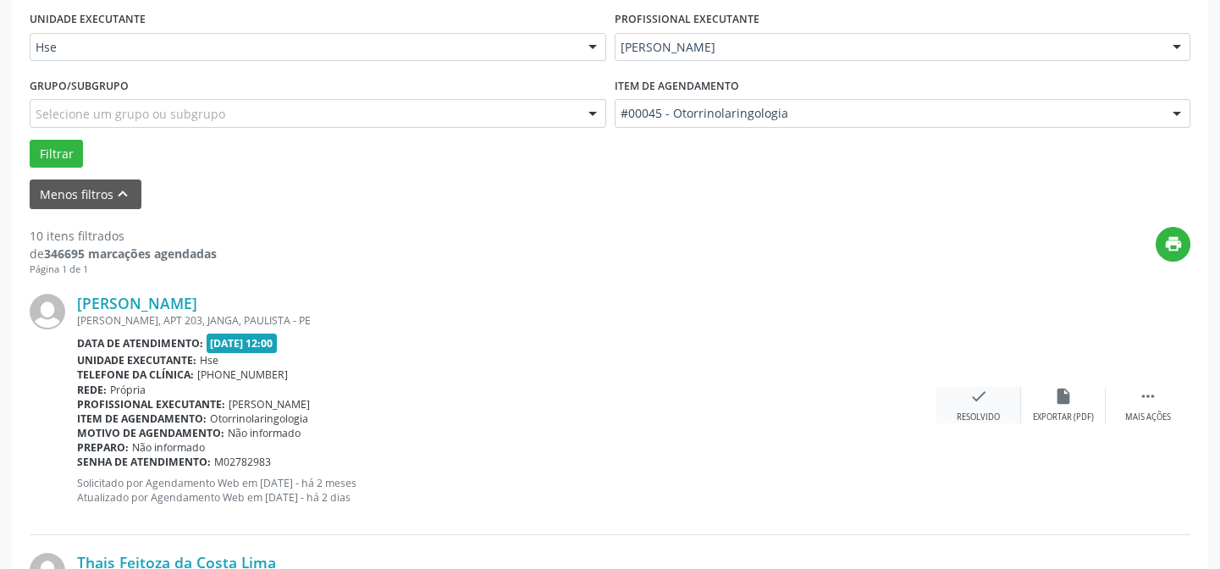
click at [976, 415] on div "Resolvido" at bounding box center [977, 417] width 43 height 12
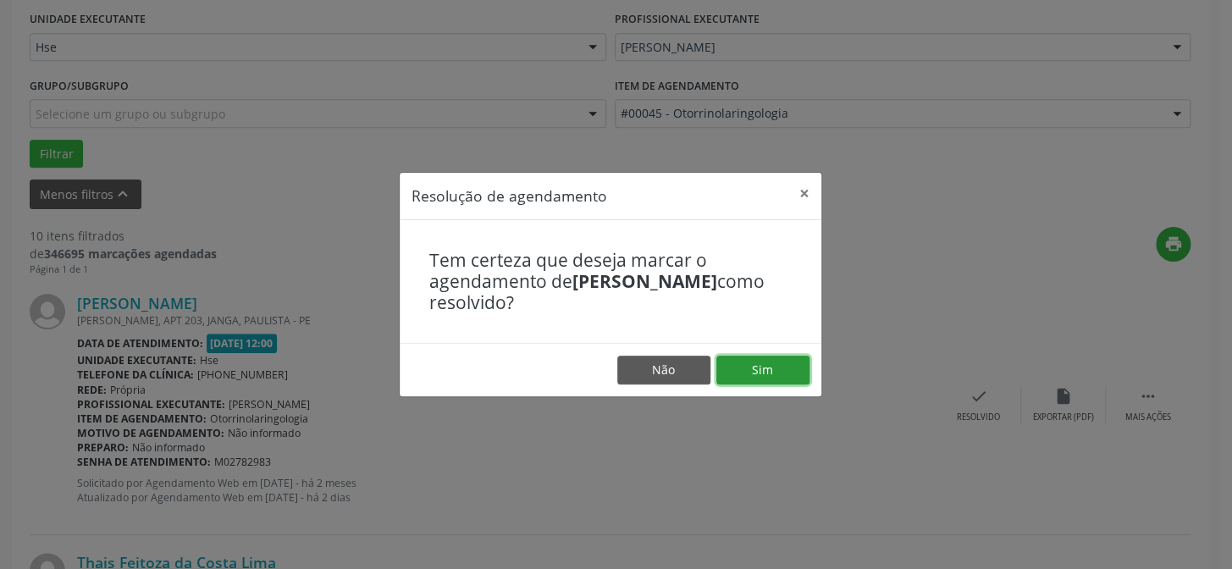
click at [777, 372] on button "Sim" at bounding box center [762, 369] width 93 height 29
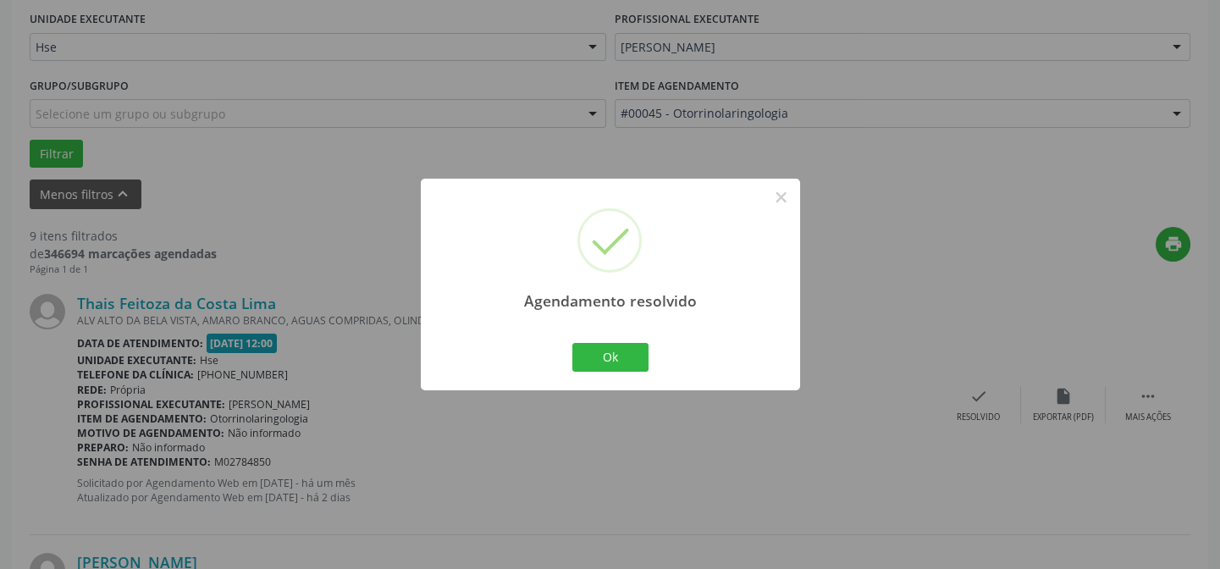
drag, startPoint x: 691, startPoint y: 333, endPoint x: 653, endPoint y: 347, distance: 39.6
click at [691, 341] on div "Agendamento resolvido × Ok Cancel" at bounding box center [610, 284] width 379 height 211
click at [622, 352] on button "Ok" at bounding box center [610, 357] width 76 height 29
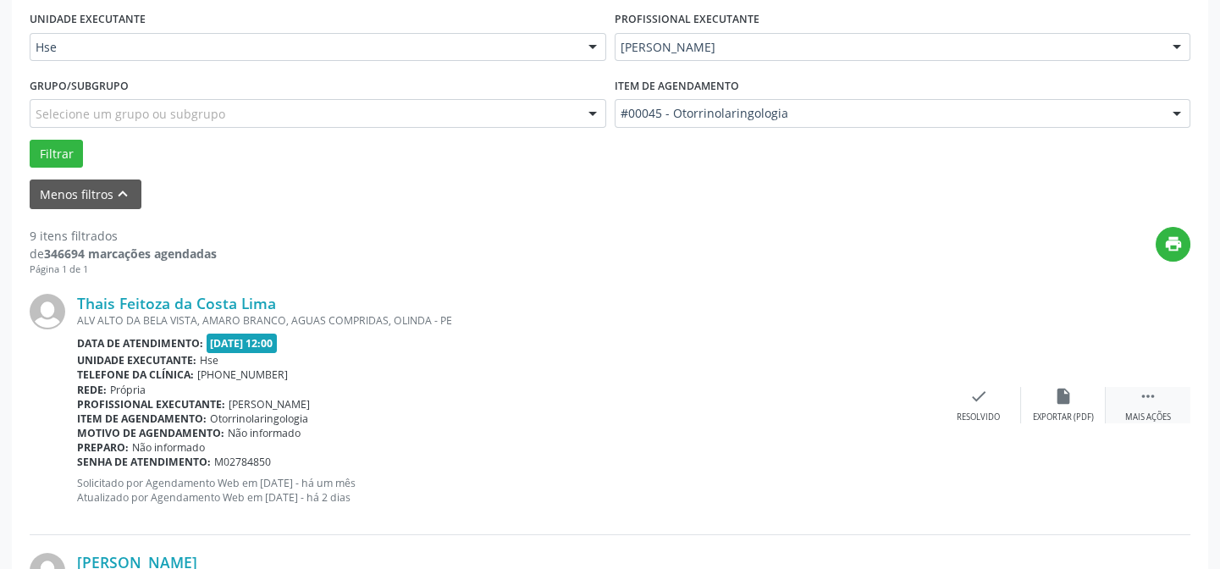
click at [1149, 411] on div "Mais ações" at bounding box center [1148, 417] width 46 height 12
click at [1066, 399] on icon "alarm_off" at bounding box center [1063, 396] width 19 height 19
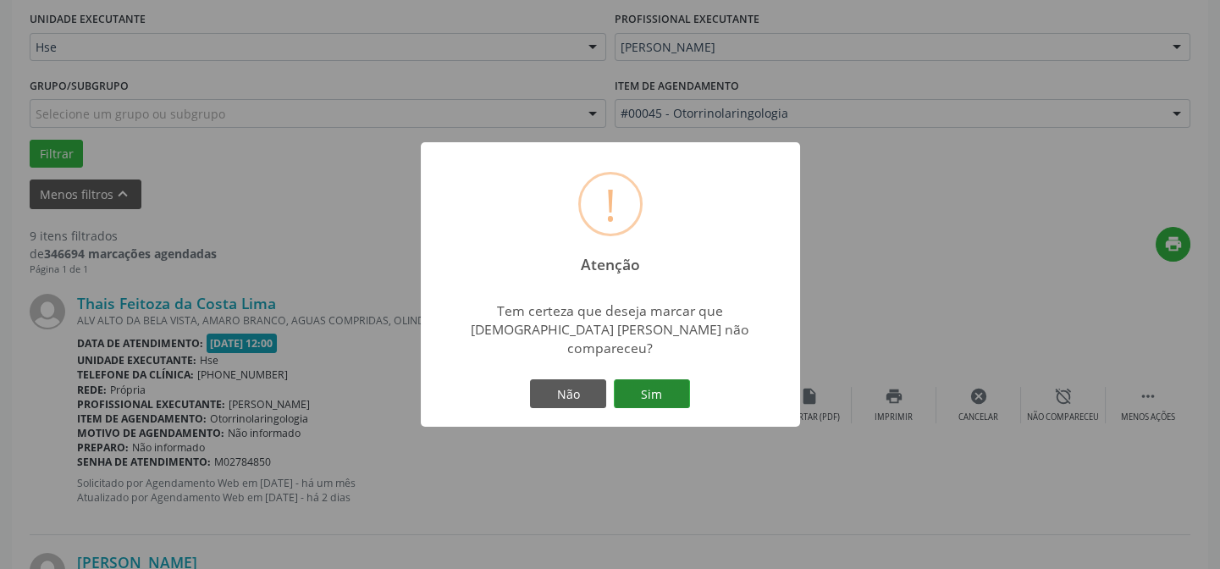
click at [655, 385] on button "Sim" at bounding box center [652, 393] width 76 height 29
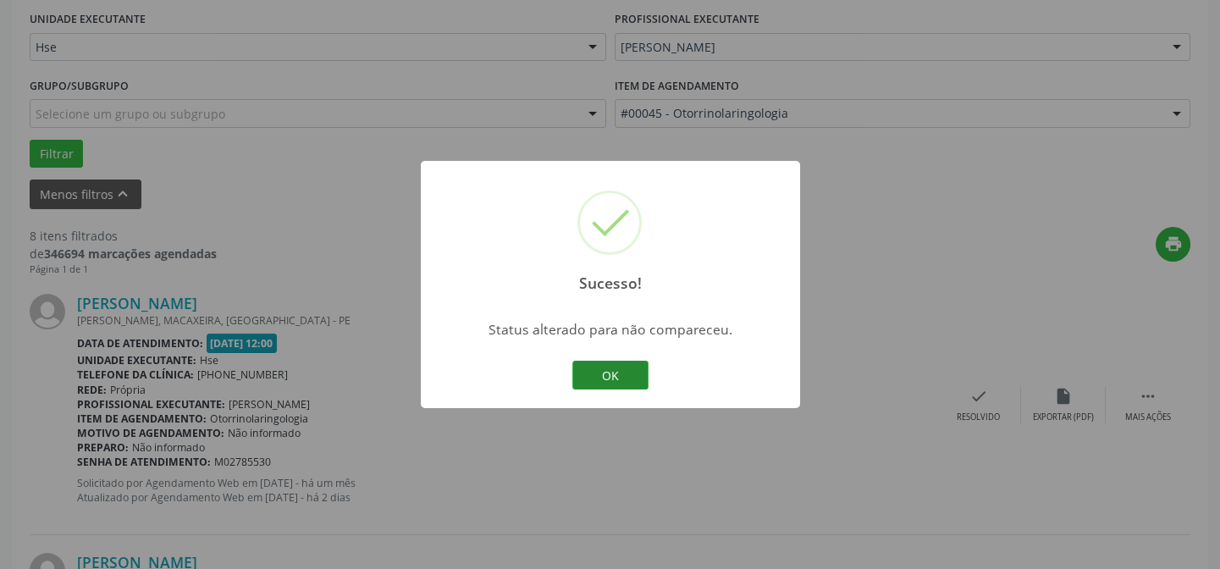
click at [640, 383] on button "OK" at bounding box center [610, 375] width 76 height 29
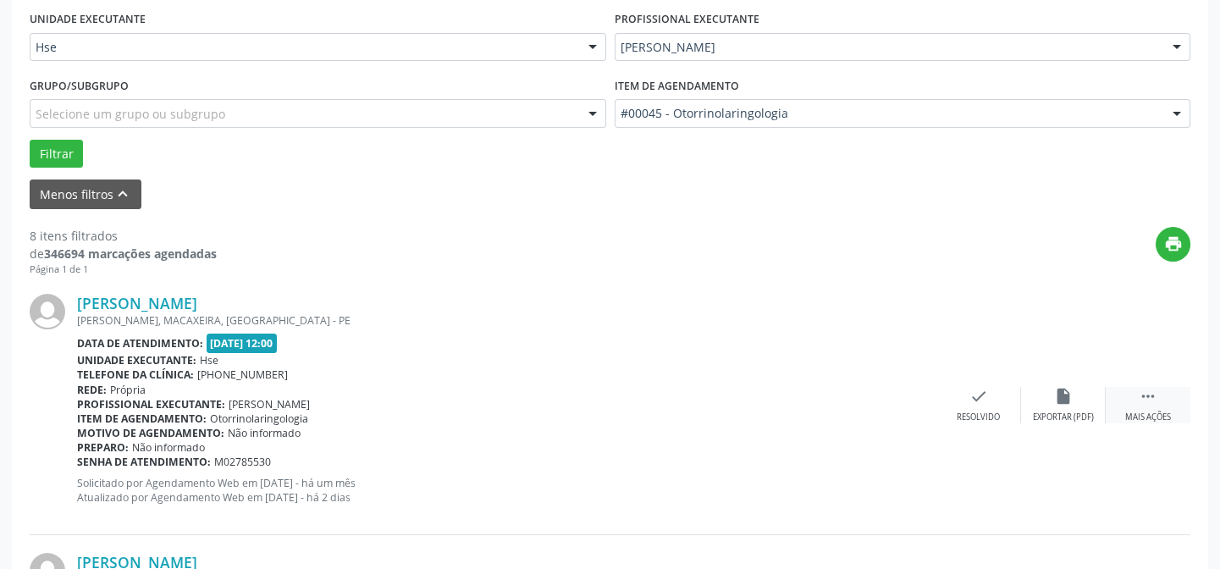
click at [1143, 411] on div "Mais ações" at bounding box center [1148, 417] width 46 height 12
click at [1069, 405] on div "alarm_off Não compareceu" at bounding box center [1063, 405] width 85 height 36
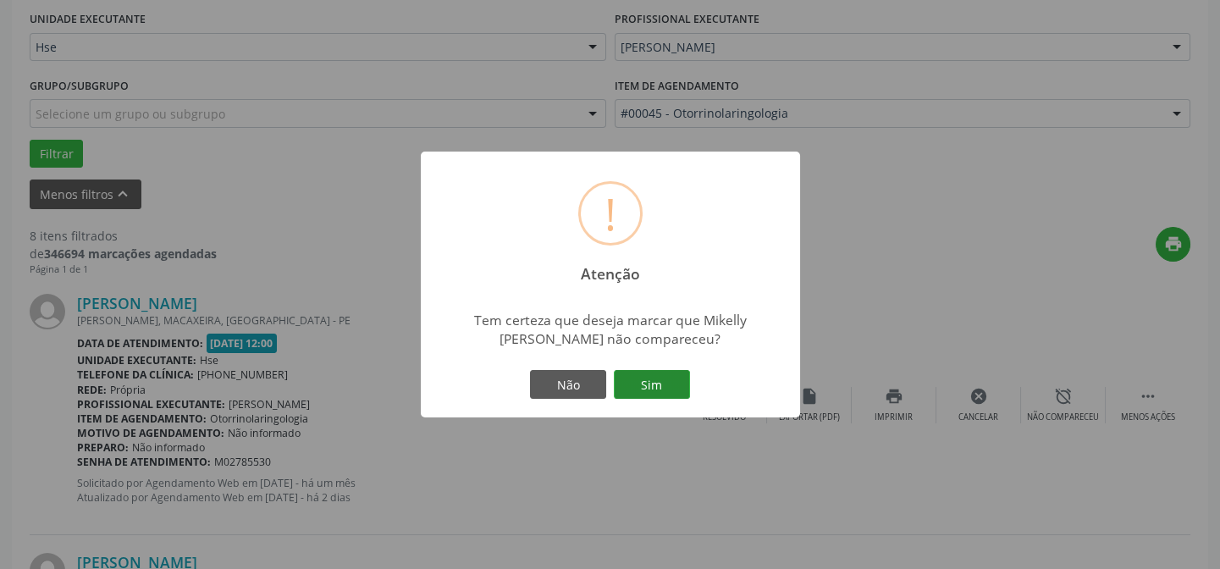
click at [672, 388] on button "Sim" at bounding box center [652, 384] width 76 height 29
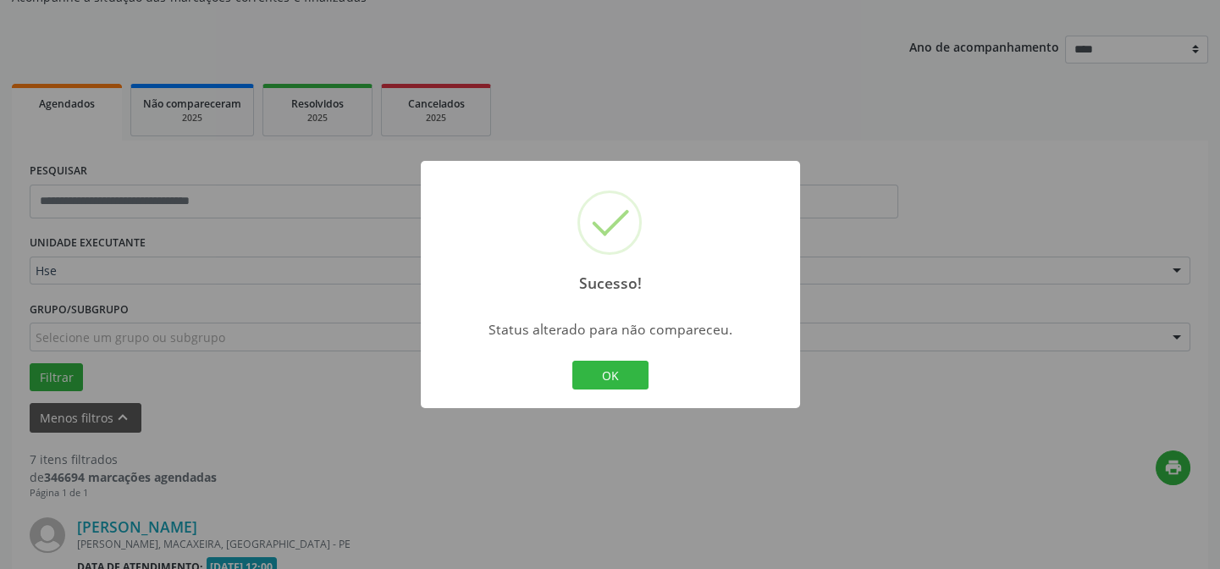
scroll to position [470, 0]
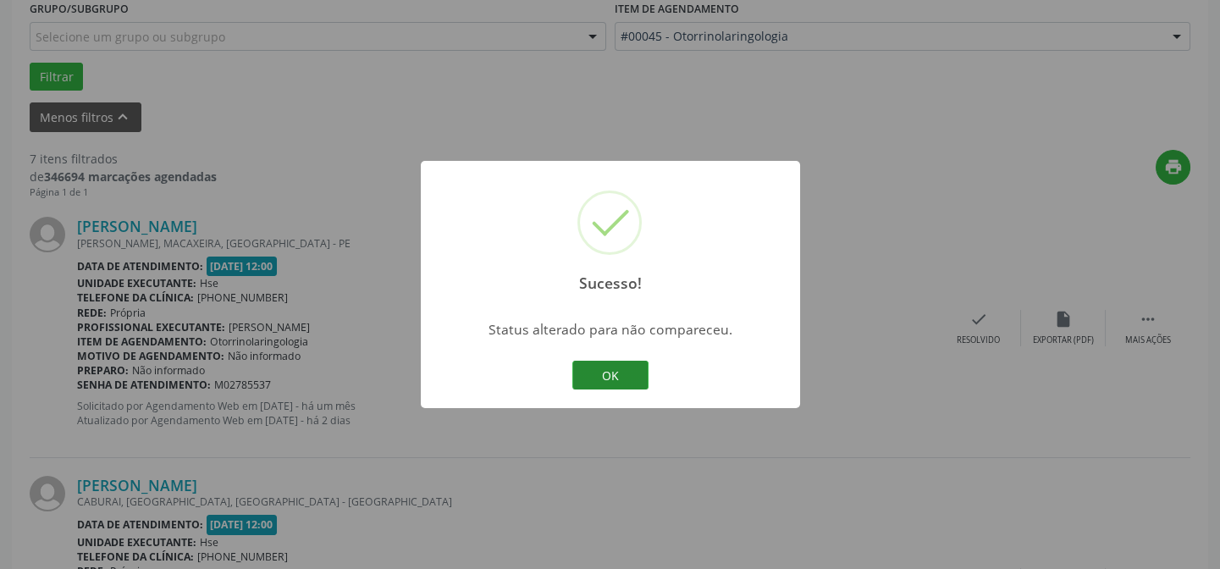
click at [645, 372] on button "OK" at bounding box center [610, 375] width 76 height 29
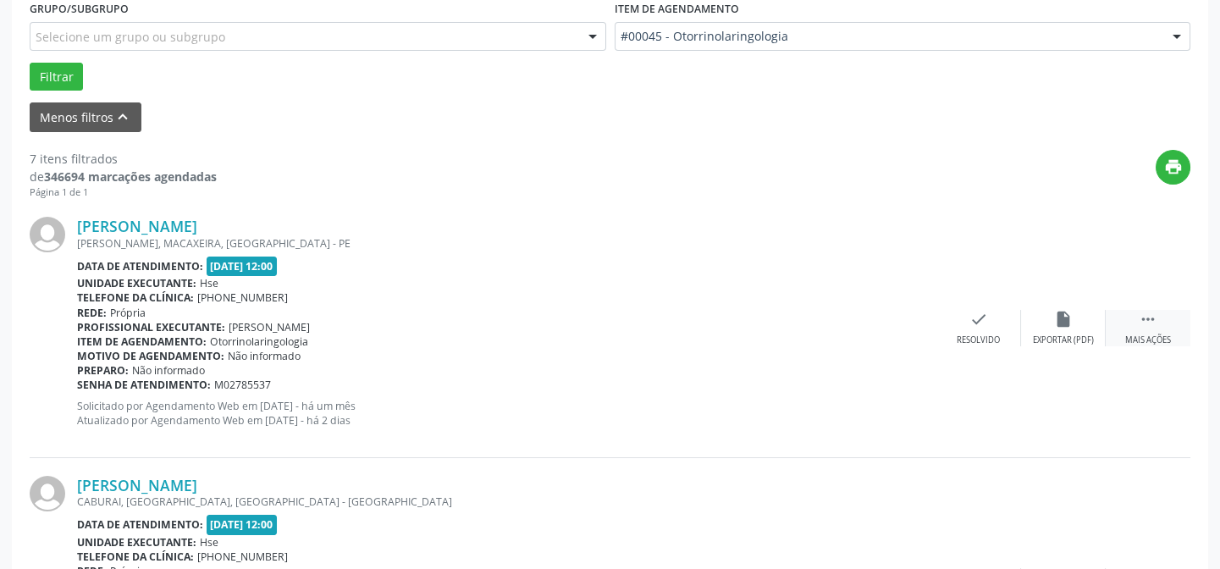
click at [1162, 336] on div "Mais ações" at bounding box center [1148, 340] width 46 height 12
click at [1066, 324] on icon "alarm_off" at bounding box center [1063, 319] width 19 height 19
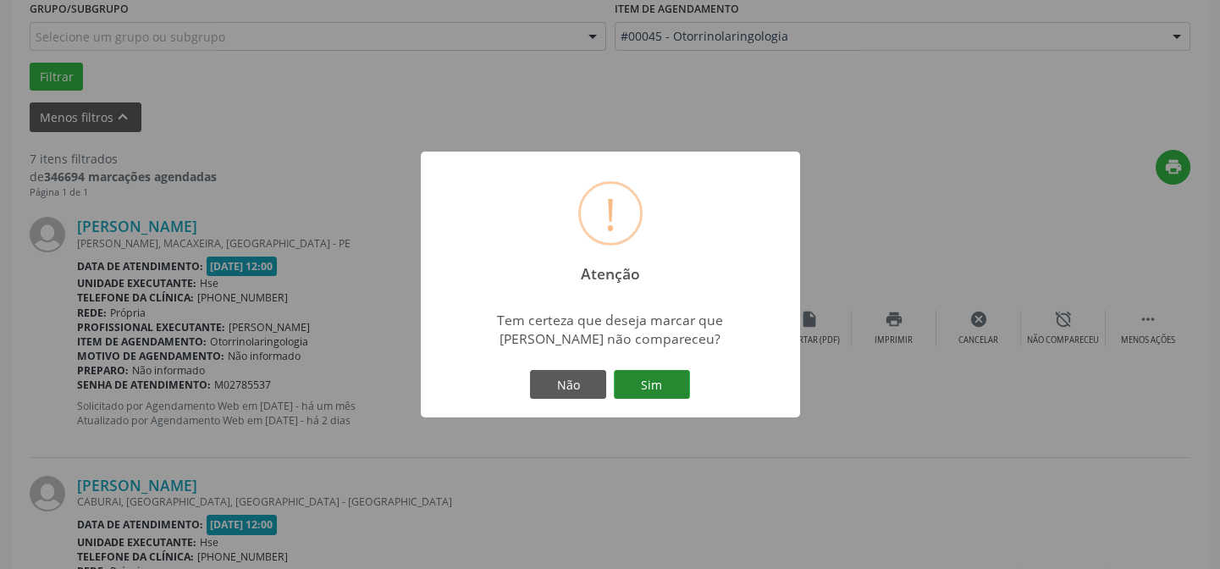
click at [669, 377] on button "Sim" at bounding box center [652, 384] width 76 height 29
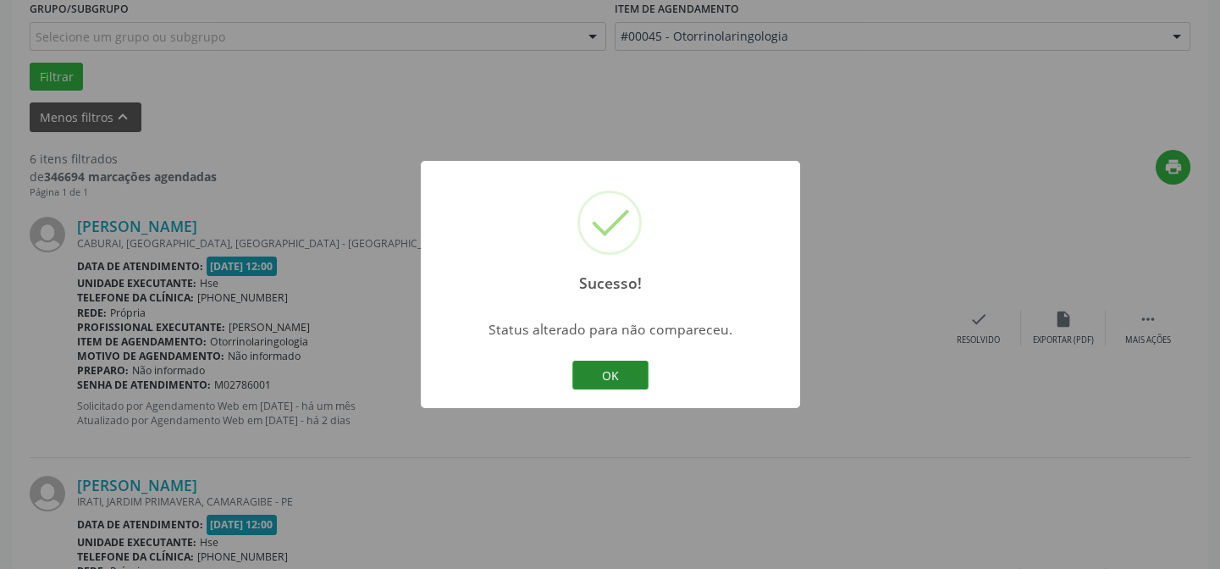
click at [626, 380] on button "OK" at bounding box center [610, 375] width 76 height 29
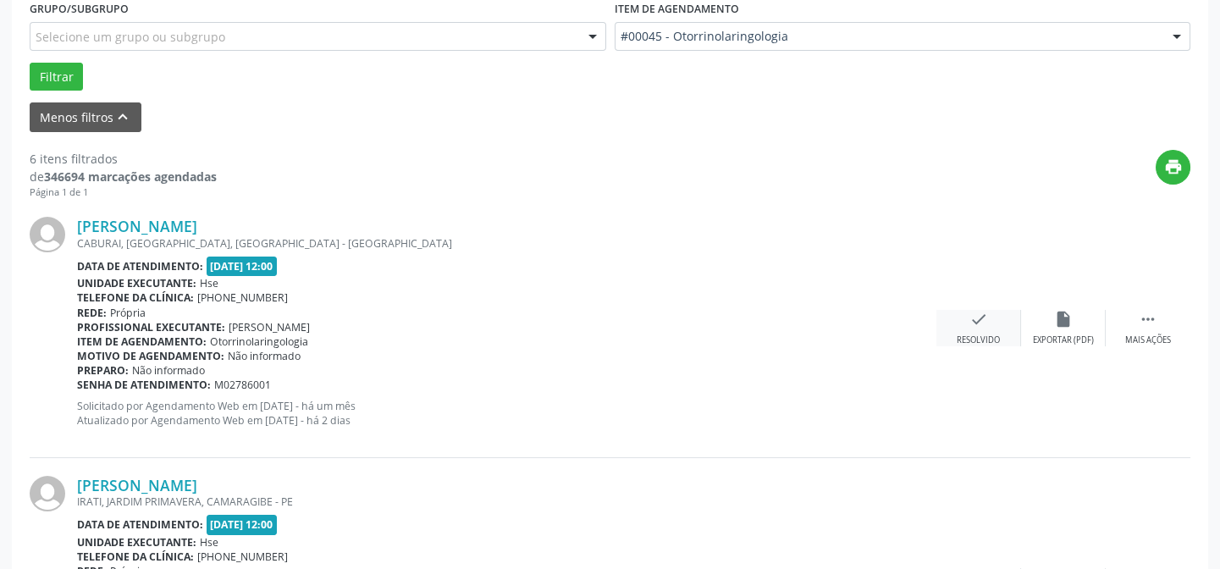
click at [993, 331] on div "check Resolvido" at bounding box center [978, 328] width 85 height 36
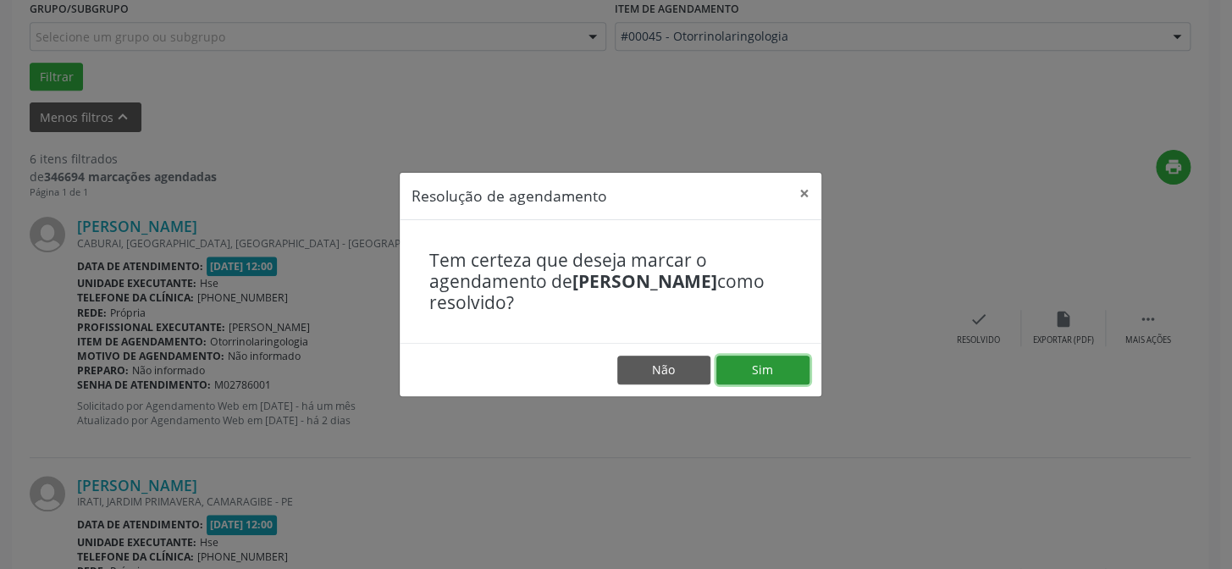
click at [796, 368] on button "Sim" at bounding box center [762, 369] width 93 height 29
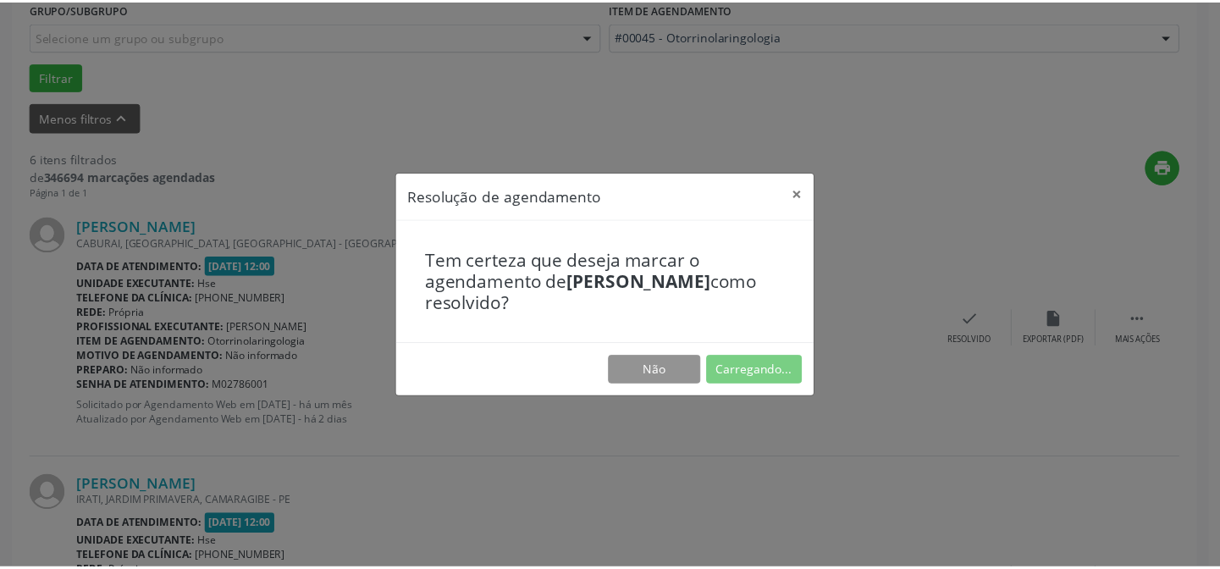
scroll to position [152, 0]
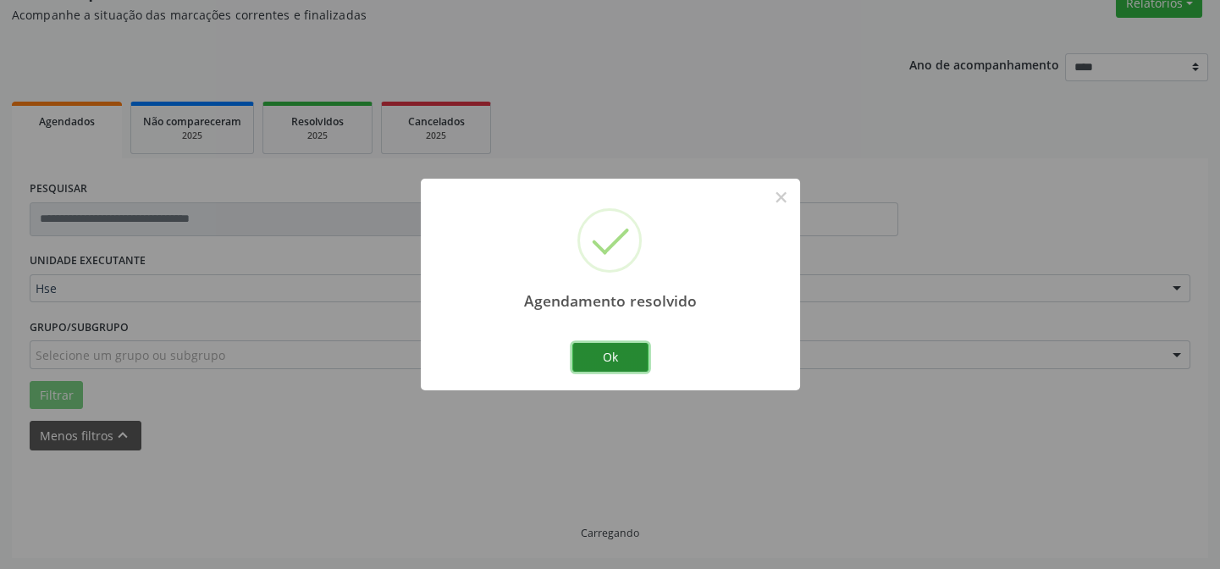
click at [609, 352] on button "Ok" at bounding box center [610, 357] width 76 height 29
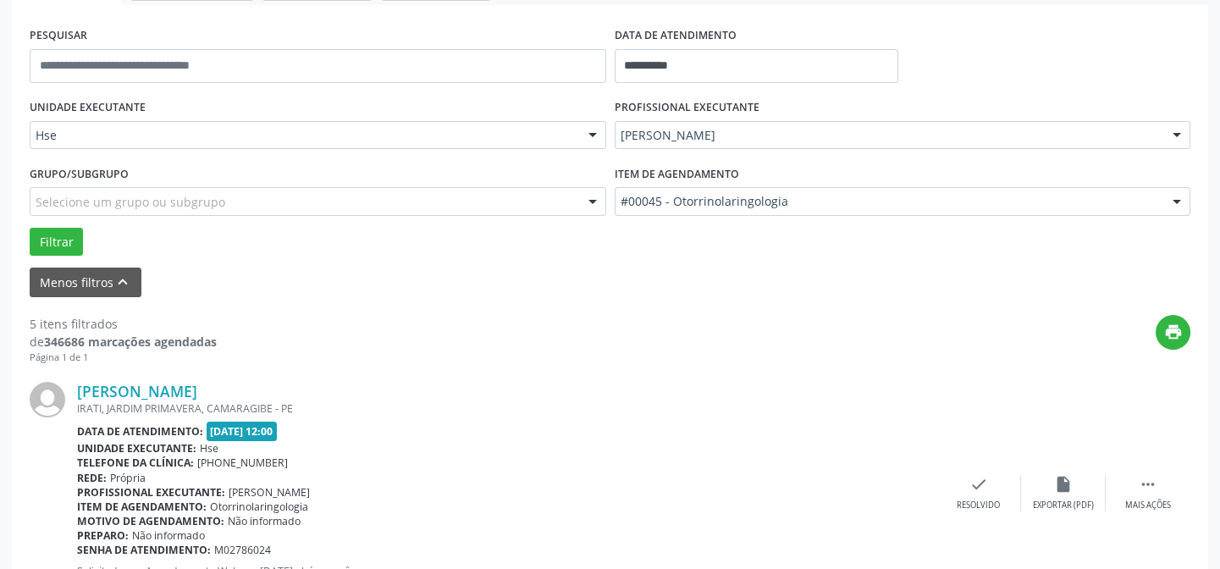
scroll to position [382, 0]
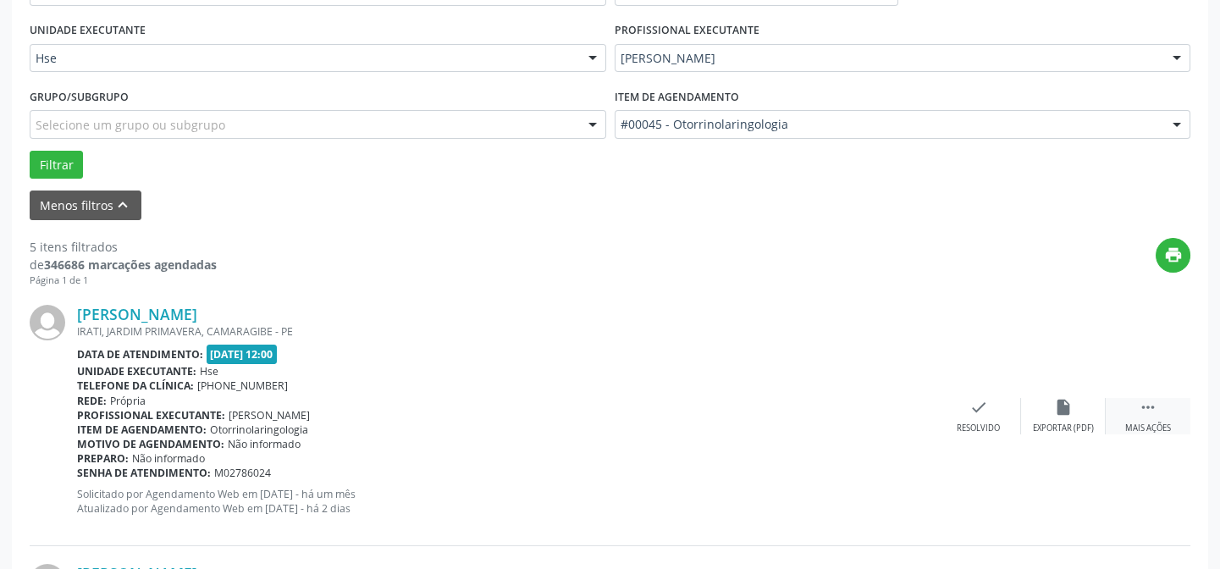
click at [1134, 422] on div "Mais ações" at bounding box center [1148, 428] width 46 height 12
click at [1050, 414] on div "alarm_off Não compareceu" at bounding box center [1063, 416] width 85 height 36
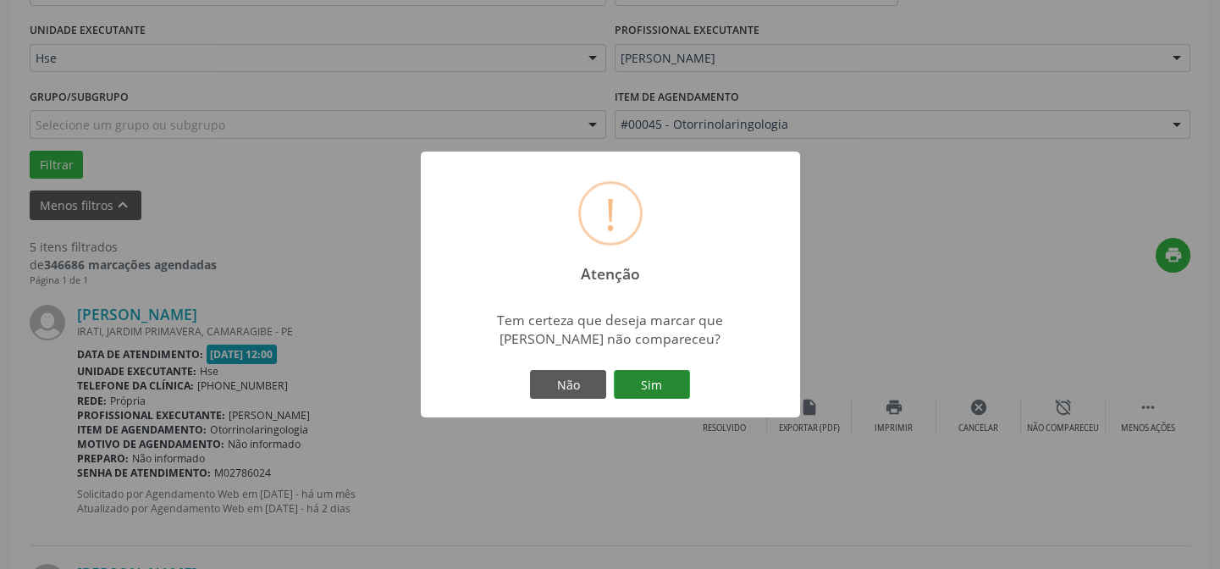
click at [662, 397] on button "Sim" at bounding box center [652, 384] width 76 height 29
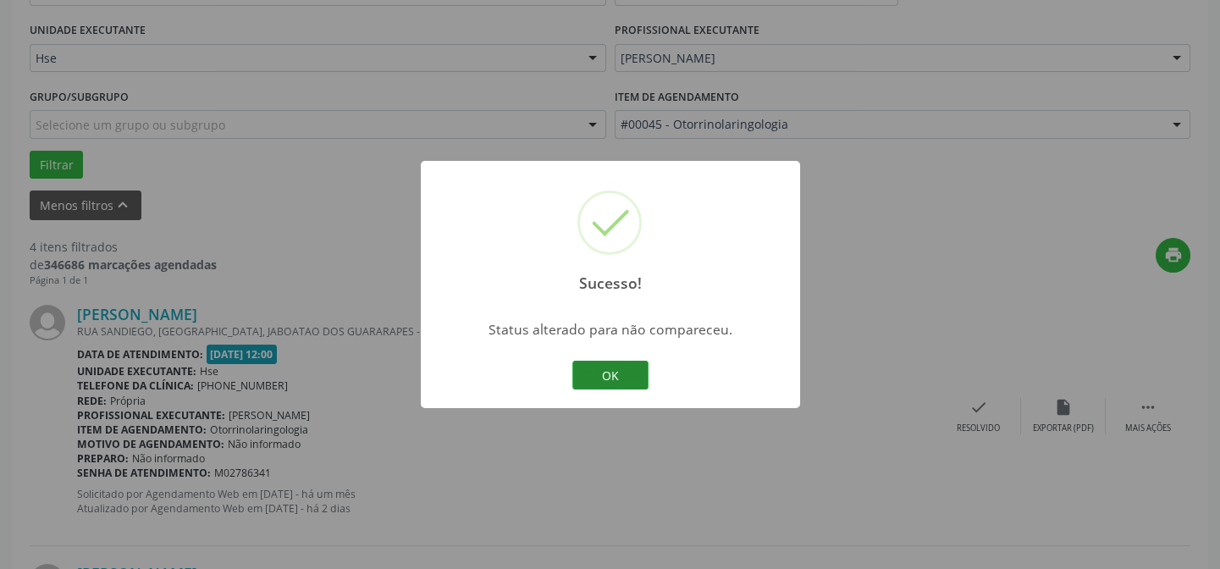
click at [626, 374] on button "OK" at bounding box center [610, 375] width 76 height 29
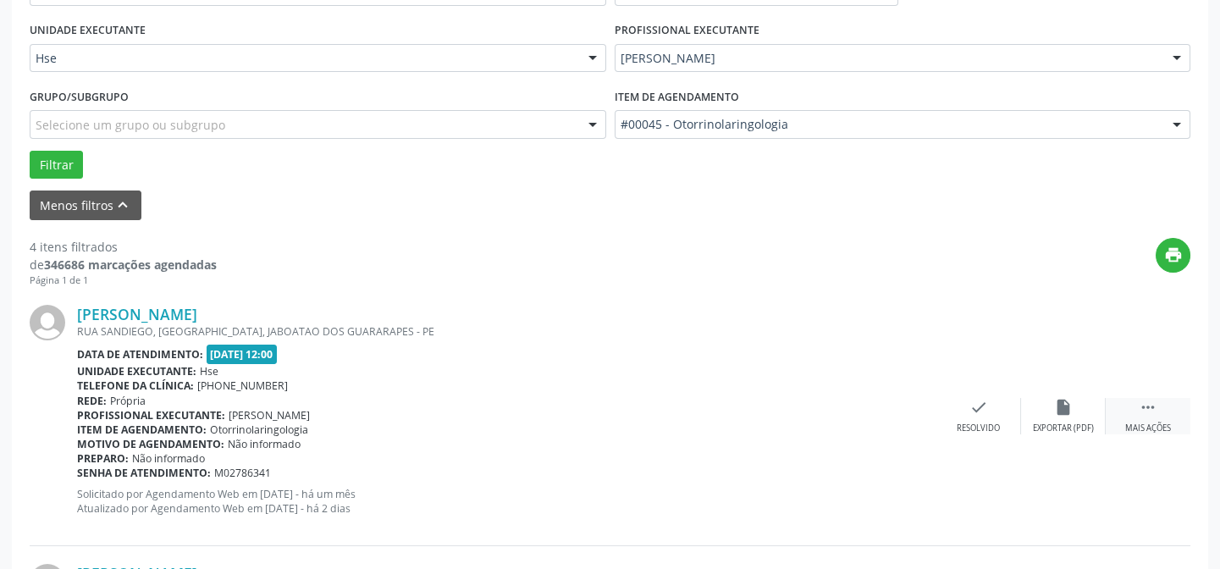
click at [1147, 405] on icon "" at bounding box center [1147, 407] width 19 height 19
click at [1050, 417] on div "alarm_off Não compareceu" at bounding box center [1063, 416] width 85 height 36
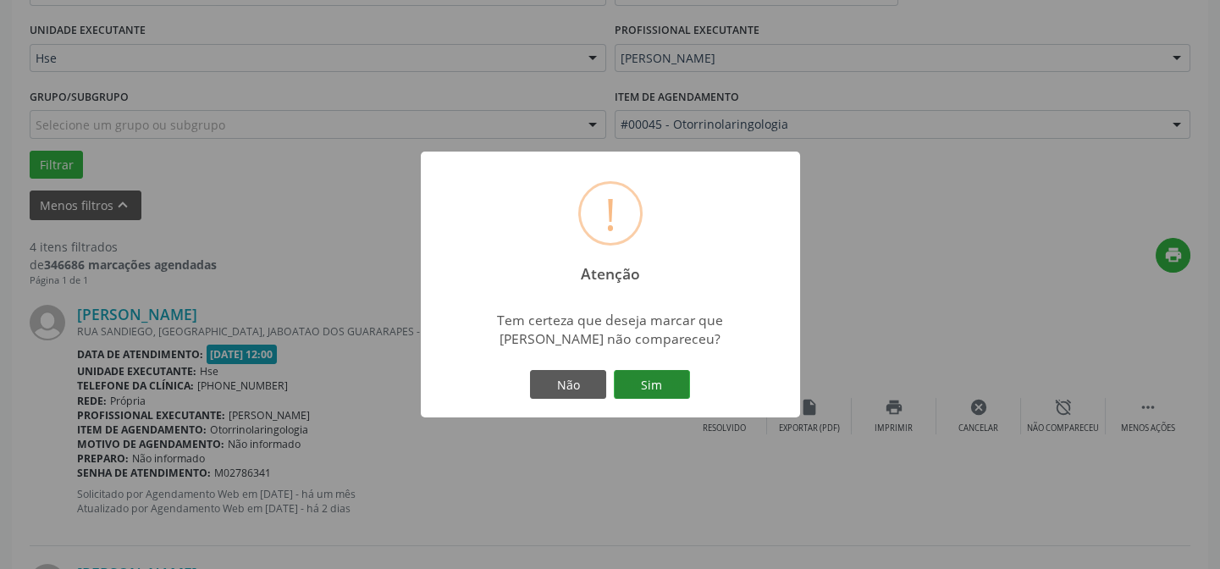
click at [667, 389] on button "Sim" at bounding box center [652, 384] width 76 height 29
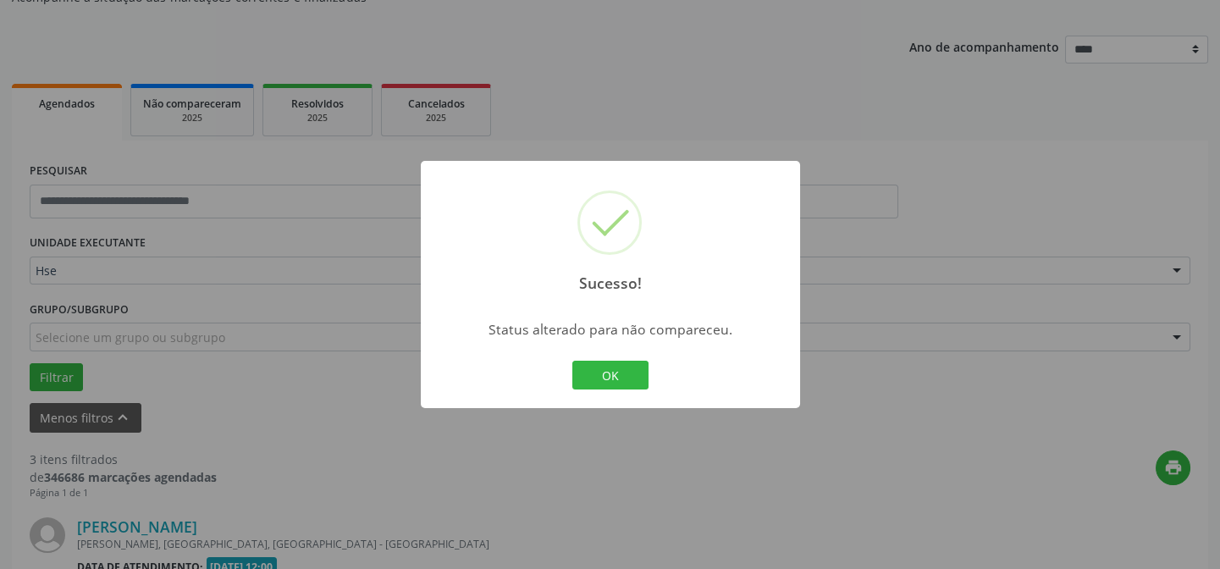
scroll to position [767, 0]
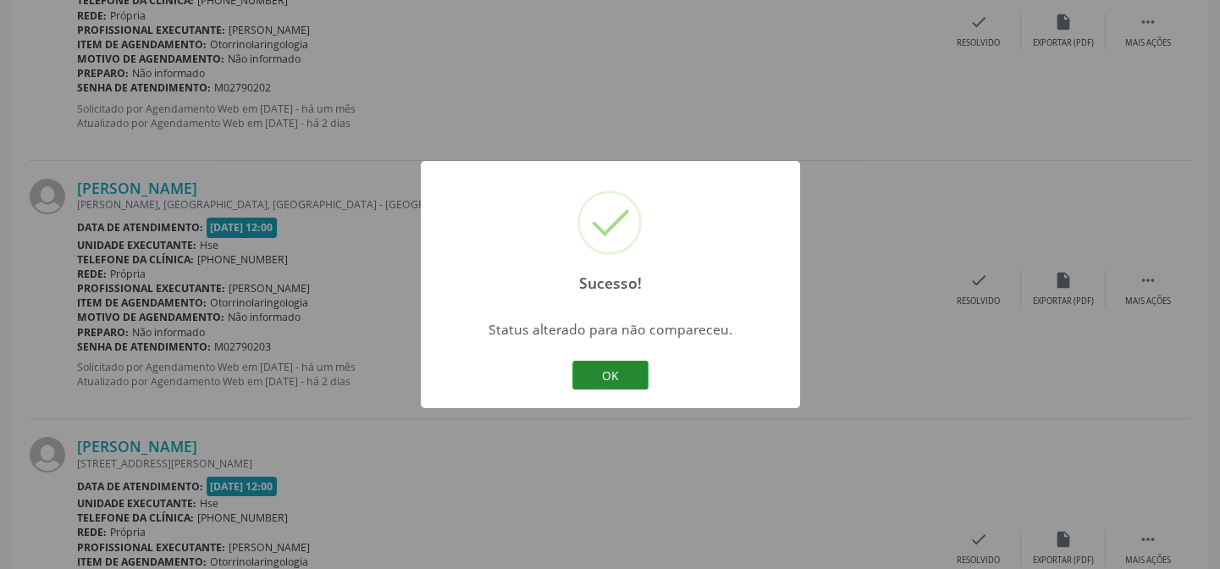
click at [643, 370] on button "OK" at bounding box center [610, 375] width 76 height 29
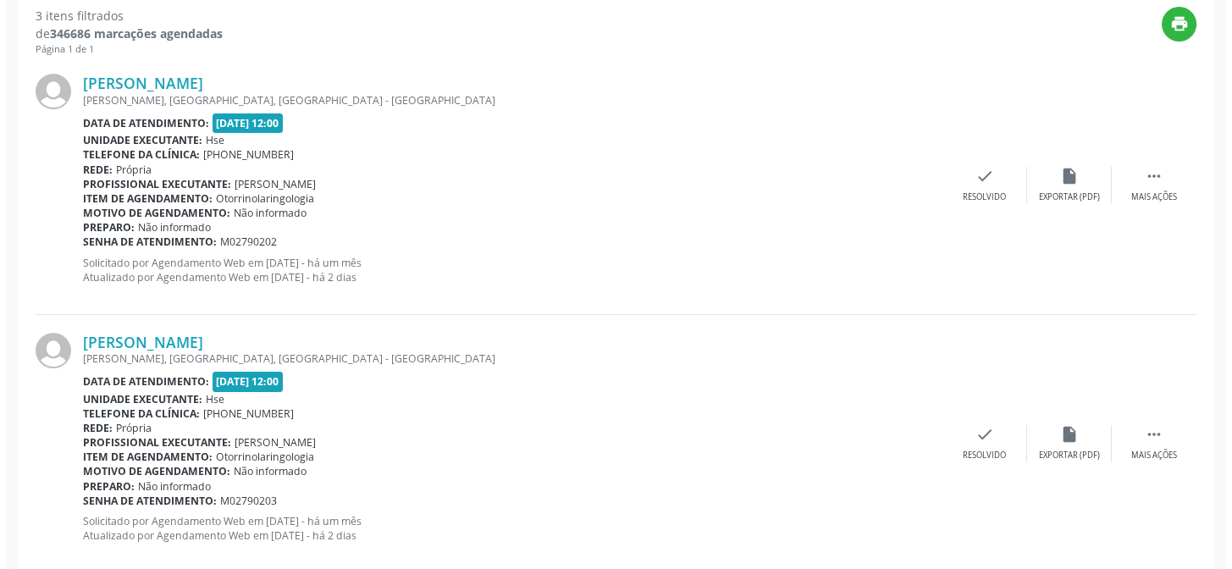
scroll to position [459, 0]
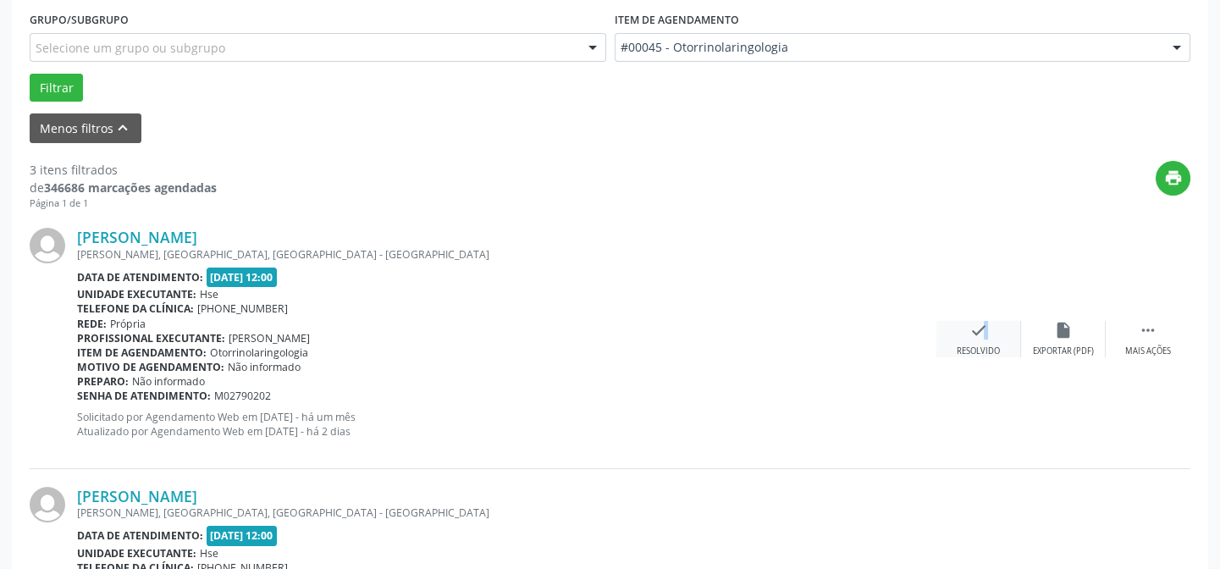
click at [974, 333] on icon "check" at bounding box center [978, 330] width 19 height 19
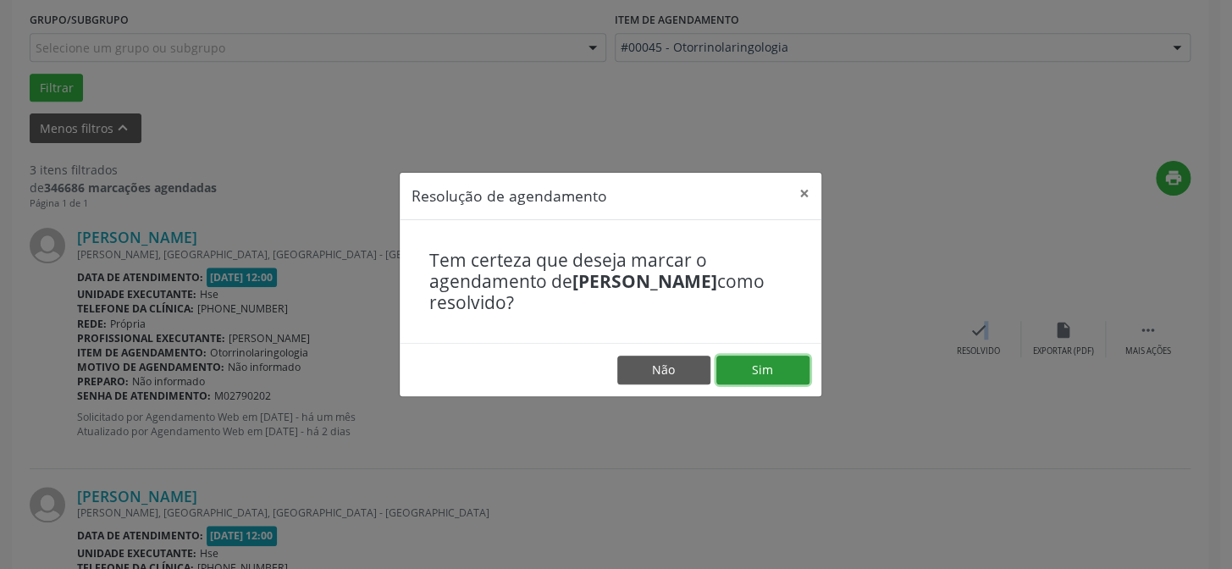
click at [778, 367] on button "Sim" at bounding box center [762, 369] width 93 height 29
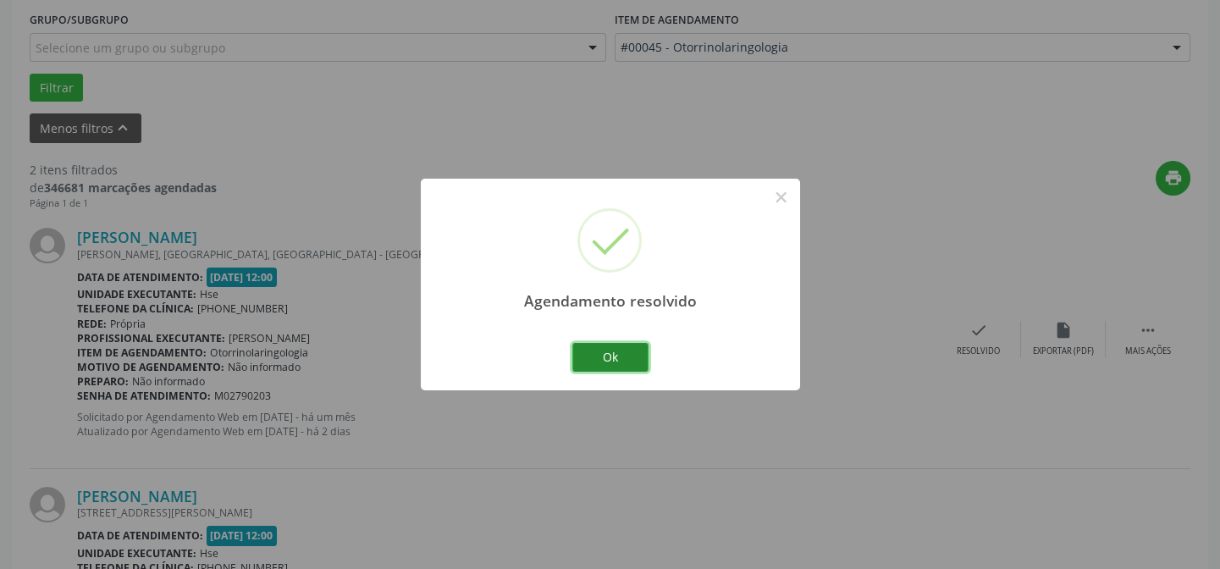
click at [636, 355] on button "Ok" at bounding box center [610, 357] width 76 height 29
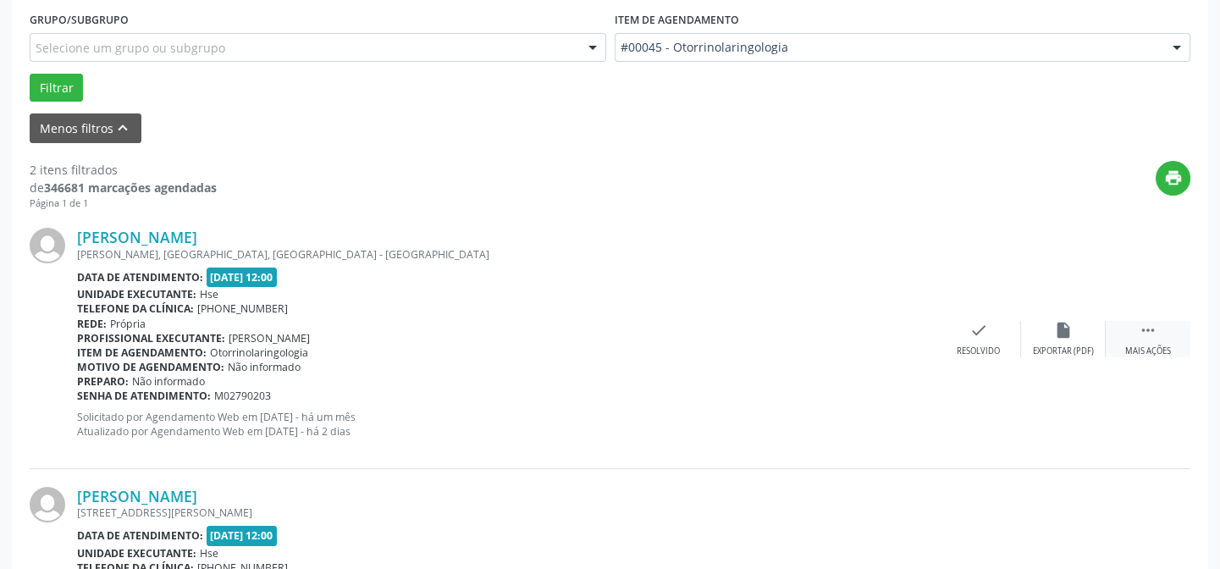
click at [1144, 333] on icon "" at bounding box center [1147, 330] width 19 height 19
click at [1058, 342] on div "alarm_off Não compareceu" at bounding box center [1063, 339] width 85 height 36
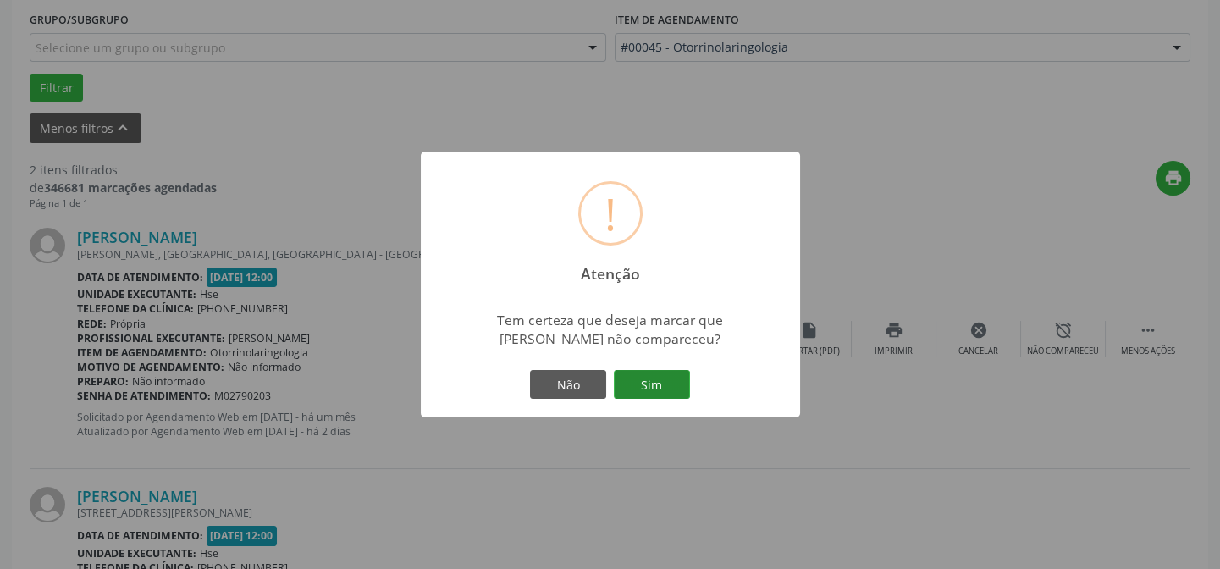
click at [663, 390] on button "Sim" at bounding box center [652, 384] width 76 height 29
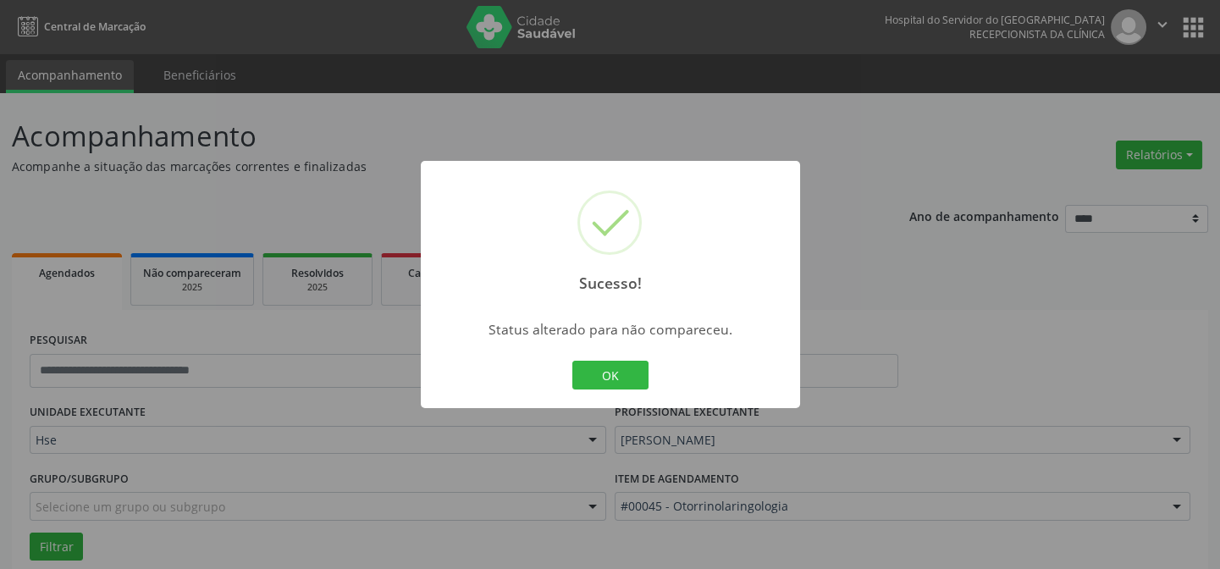
scroll to position [169, 0]
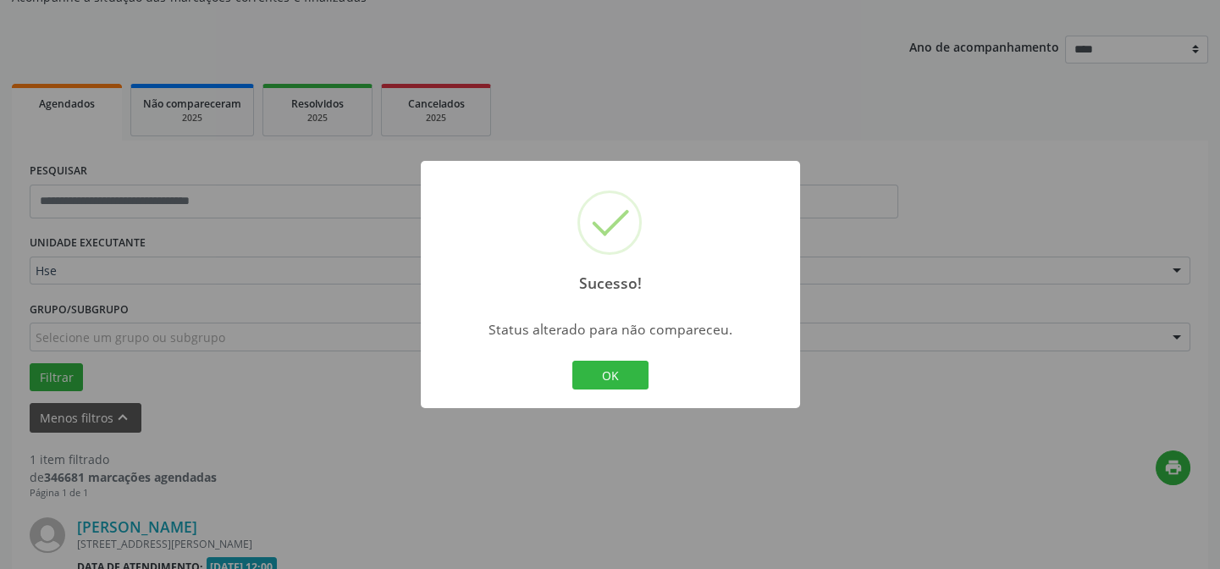
drag, startPoint x: 608, startPoint y: 370, endPoint x: 632, endPoint y: 395, distance: 35.3
click at [611, 378] on button "OK" at bounding box center [610, 375] width 76 height 29
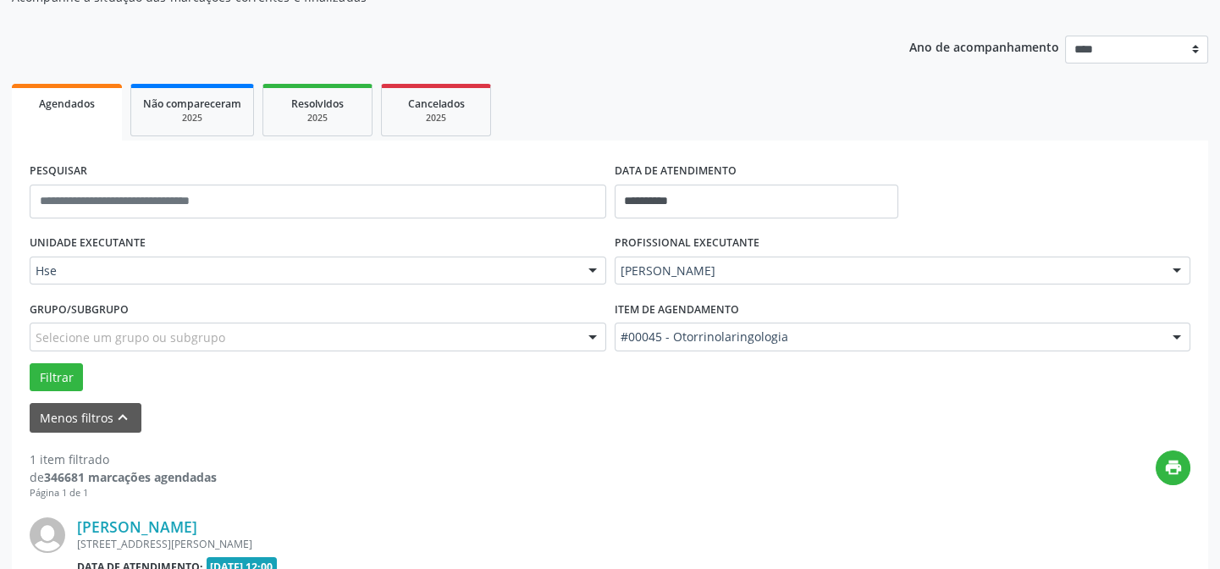
scroll to position [387, 0]
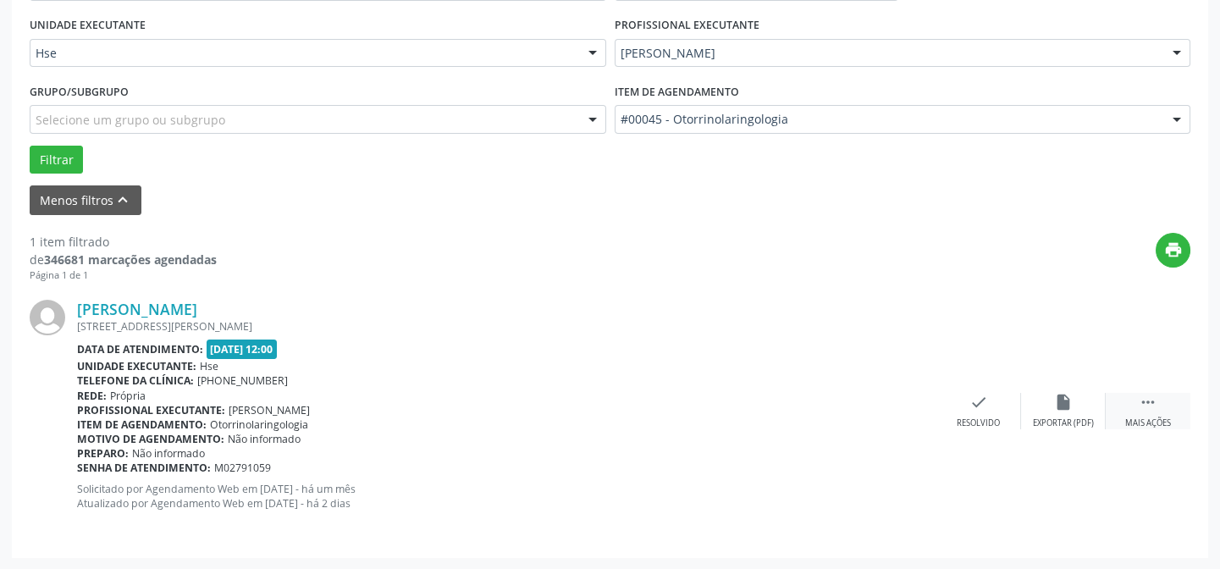
click at [1141, 405] on icon "" at bounding box center [1147, 402] width 19 height 19
click at [1059, 413] on div "alarm_off Não compareceu" at bounding box center [1063, 411] width 85 height 36
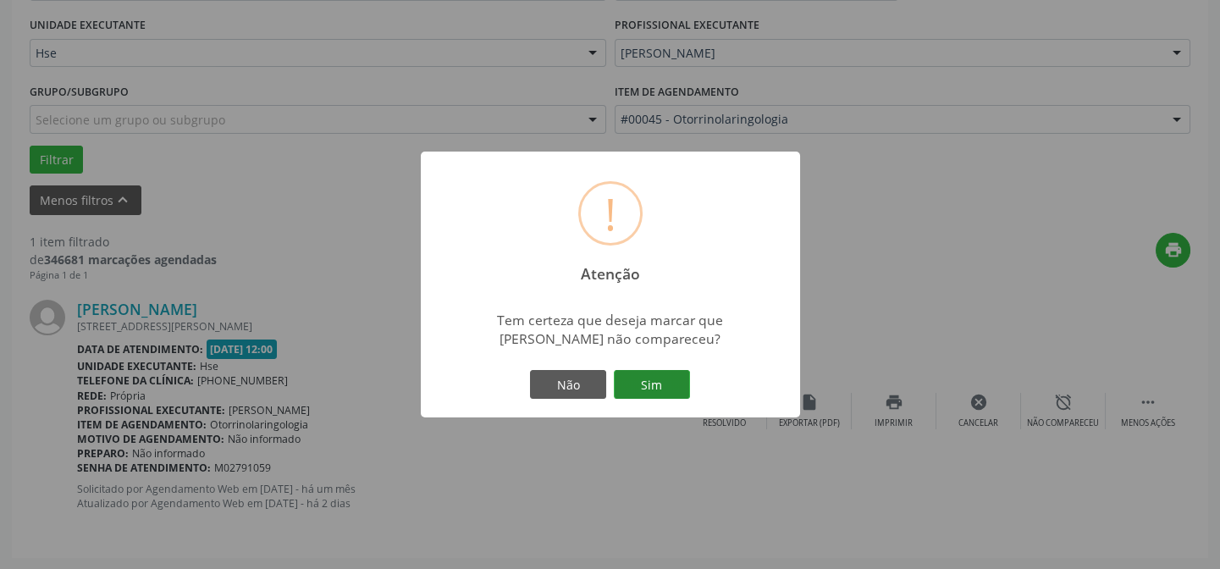
click at [644, 374] on button "Sim" at bounding box center [652, 384] width 76 height 29
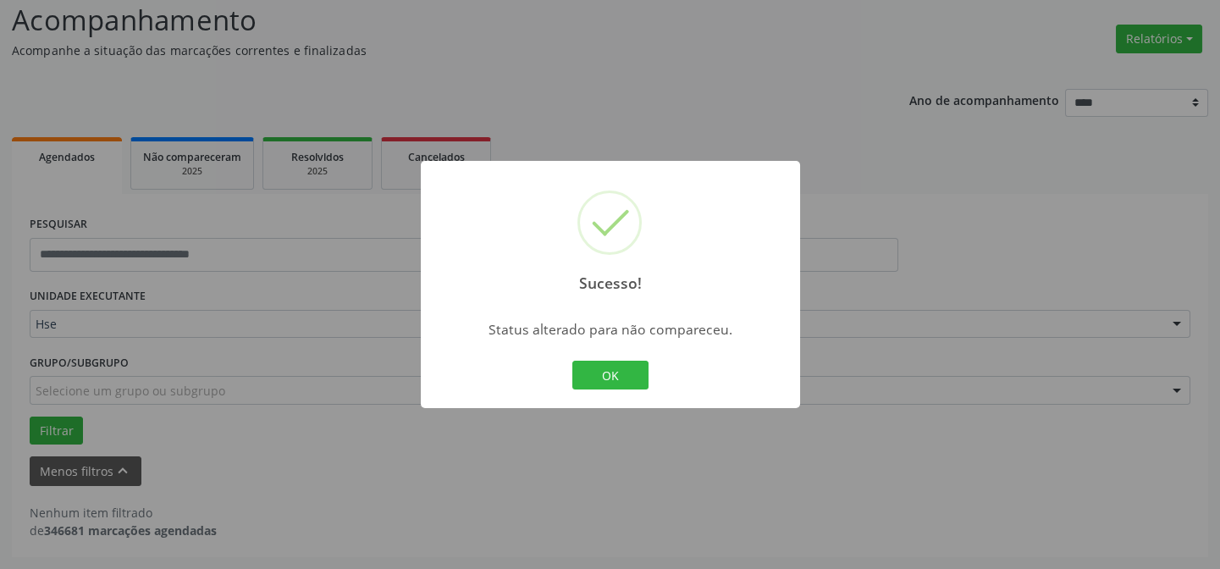
scroll to position [114, 0]
